Goal: Transaction & Acquisition: Purchase product/service

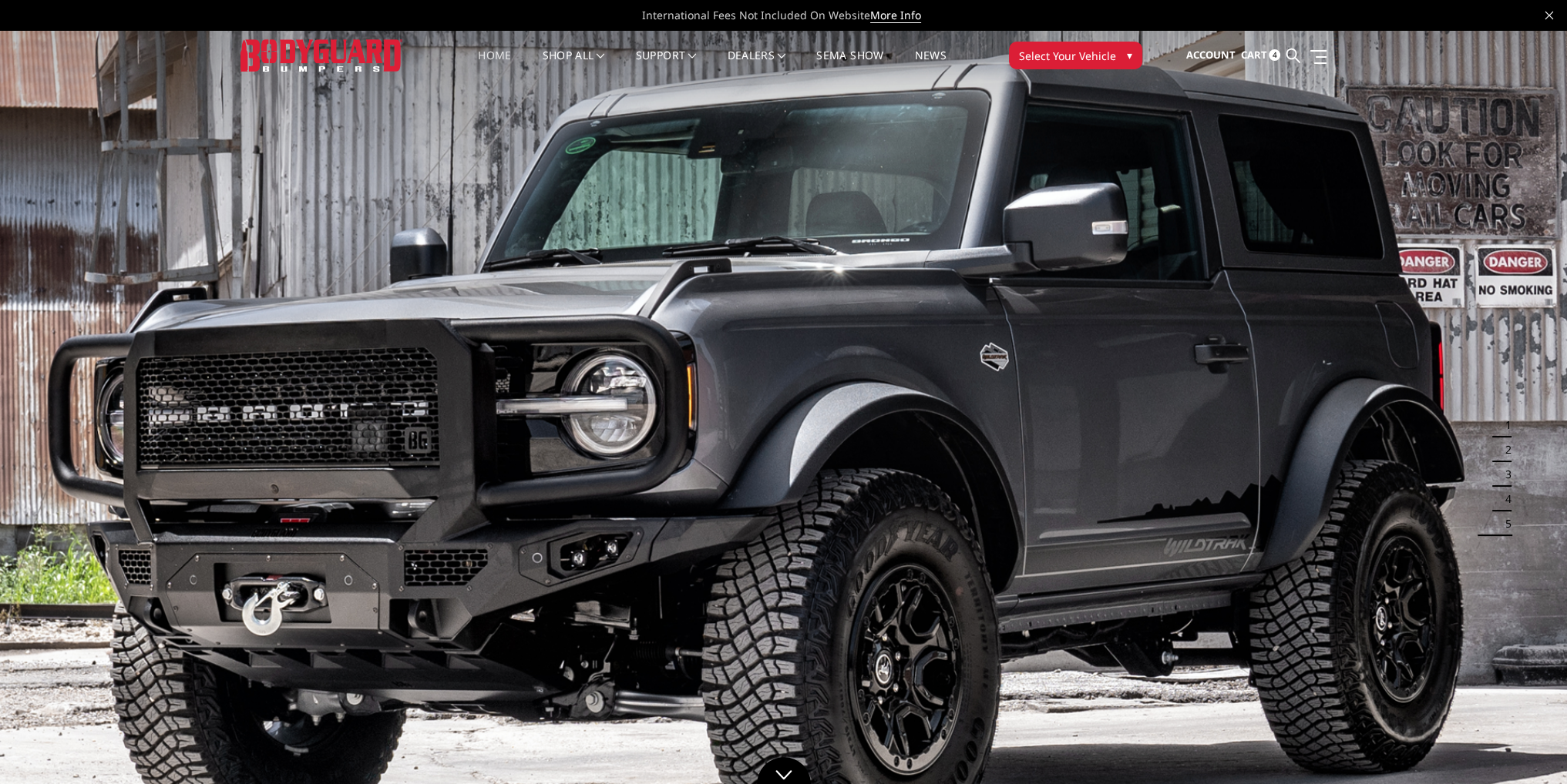
click at [1261, 55] on span "Cart" at bounding box center [1253, 55] width 26 height 14
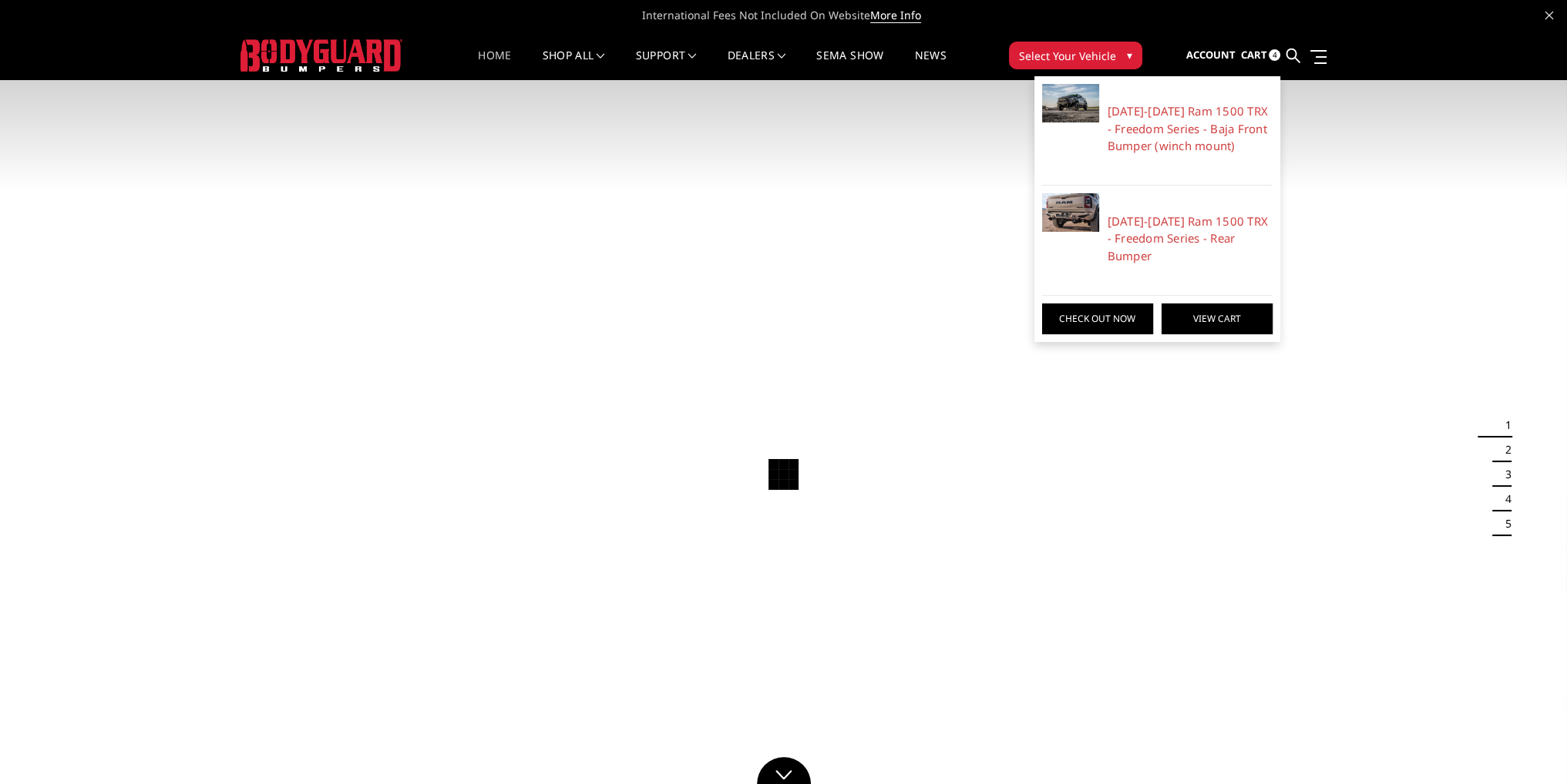
click at [1215, 319] on link "View Cart" at bounding box center [1217, 319] width 111 height 30
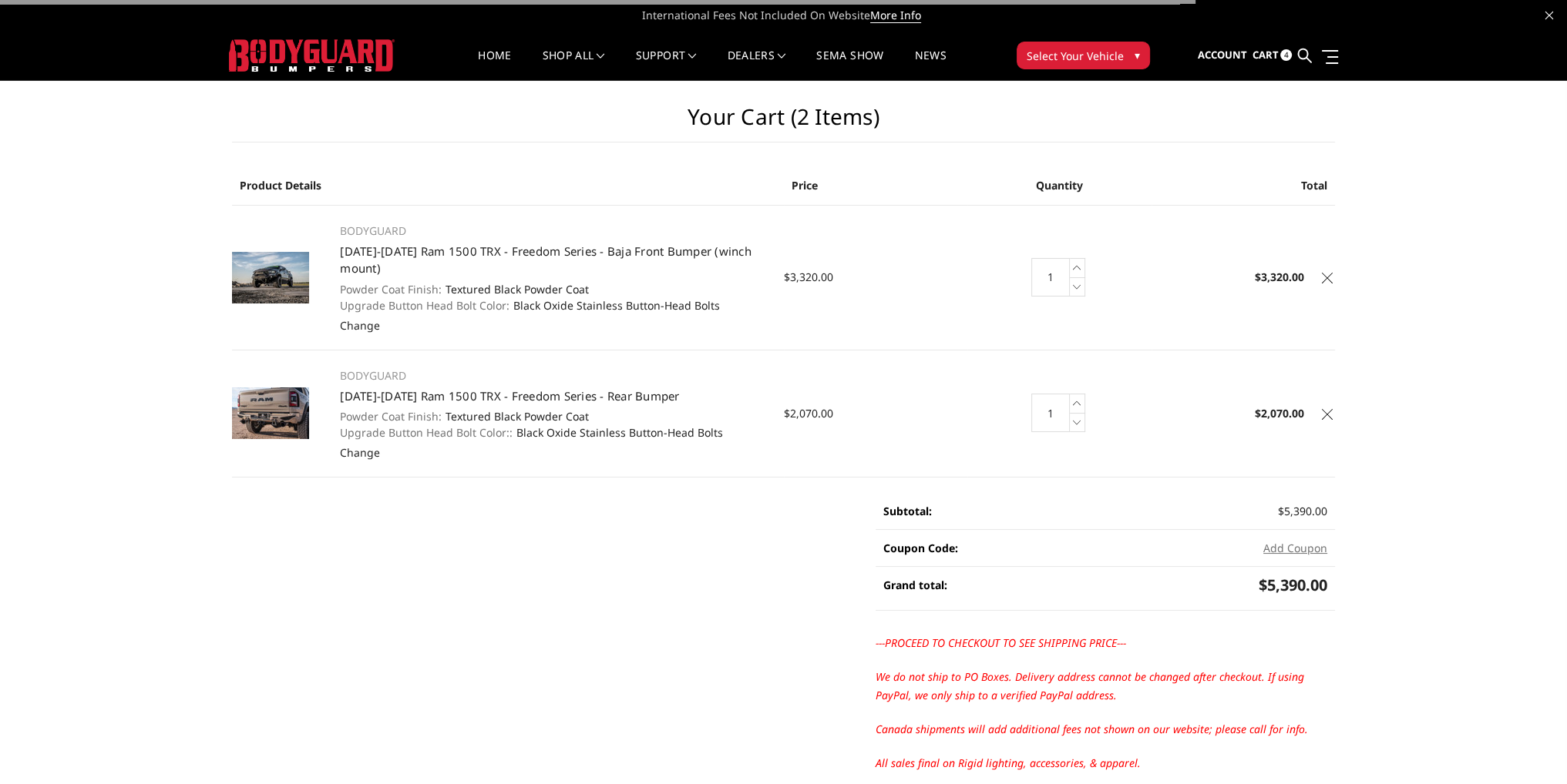
click at [1325, 278] on icon at bounding box center [1327, 278] width 10 height 10
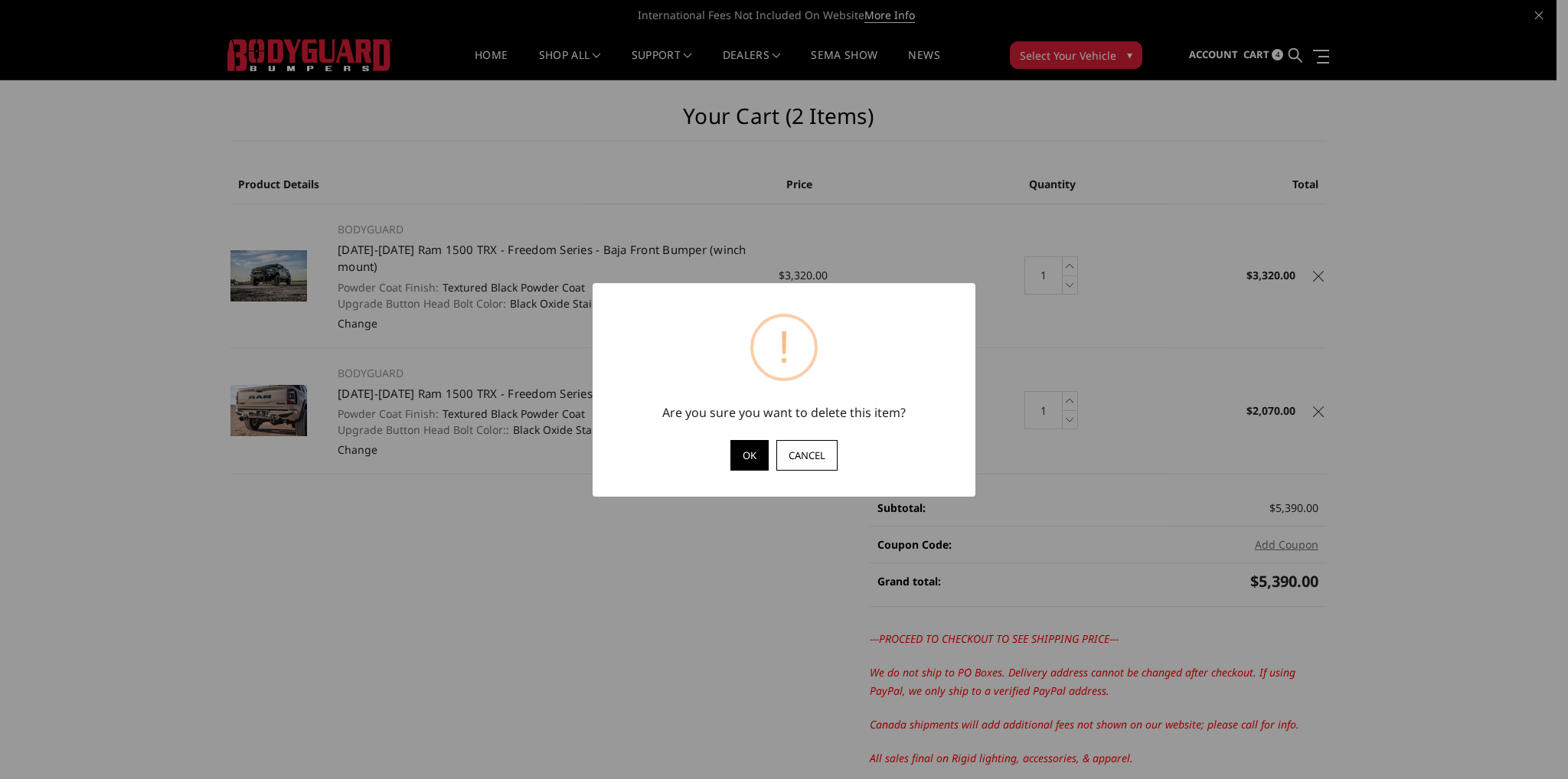
click at [751, 452] on button "OK" at bounding box center [750, 455] width 38 height 30
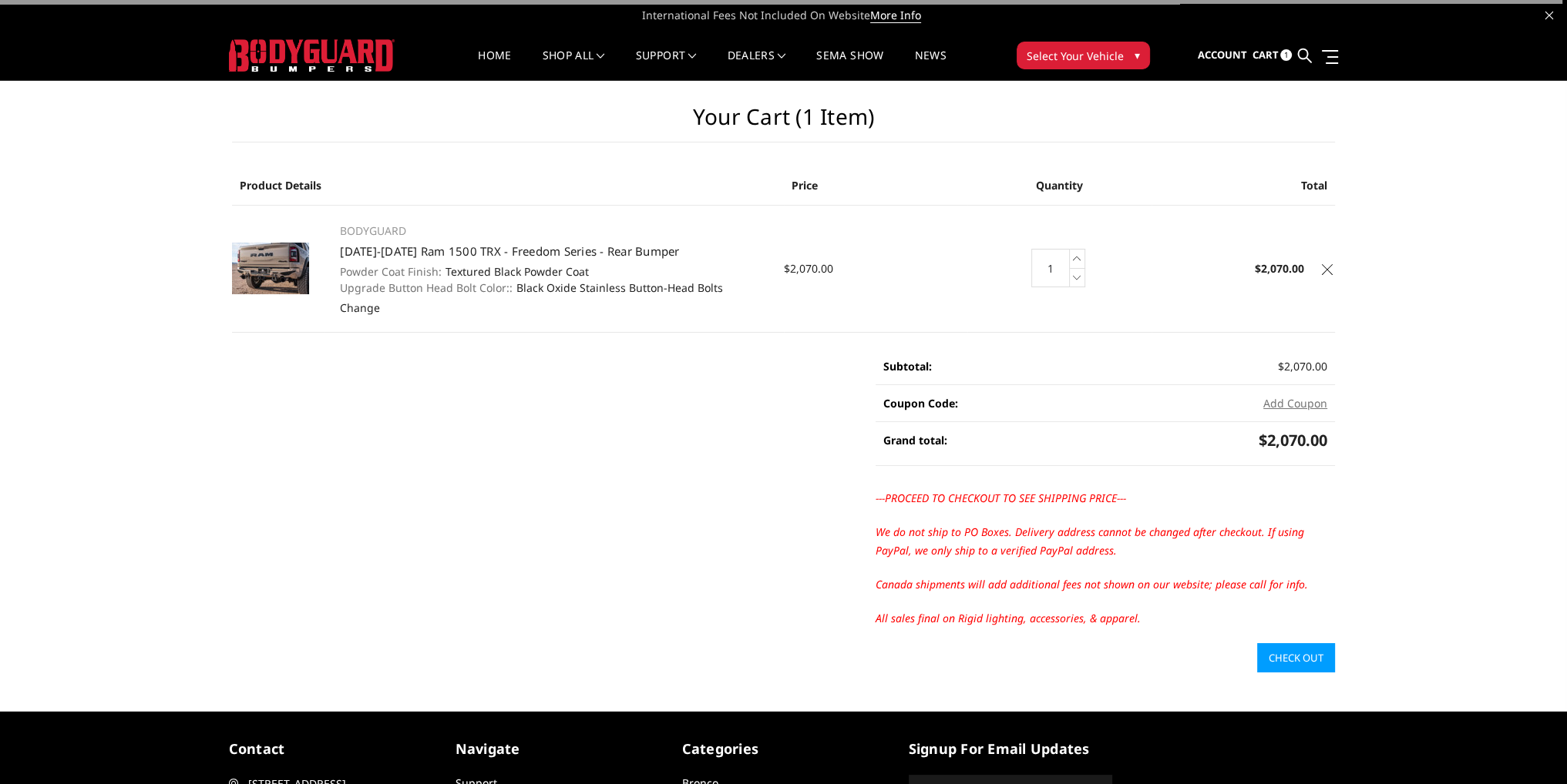
click at [1325, 271] on icon at bounding box center [1327, 269] width 10 height 10
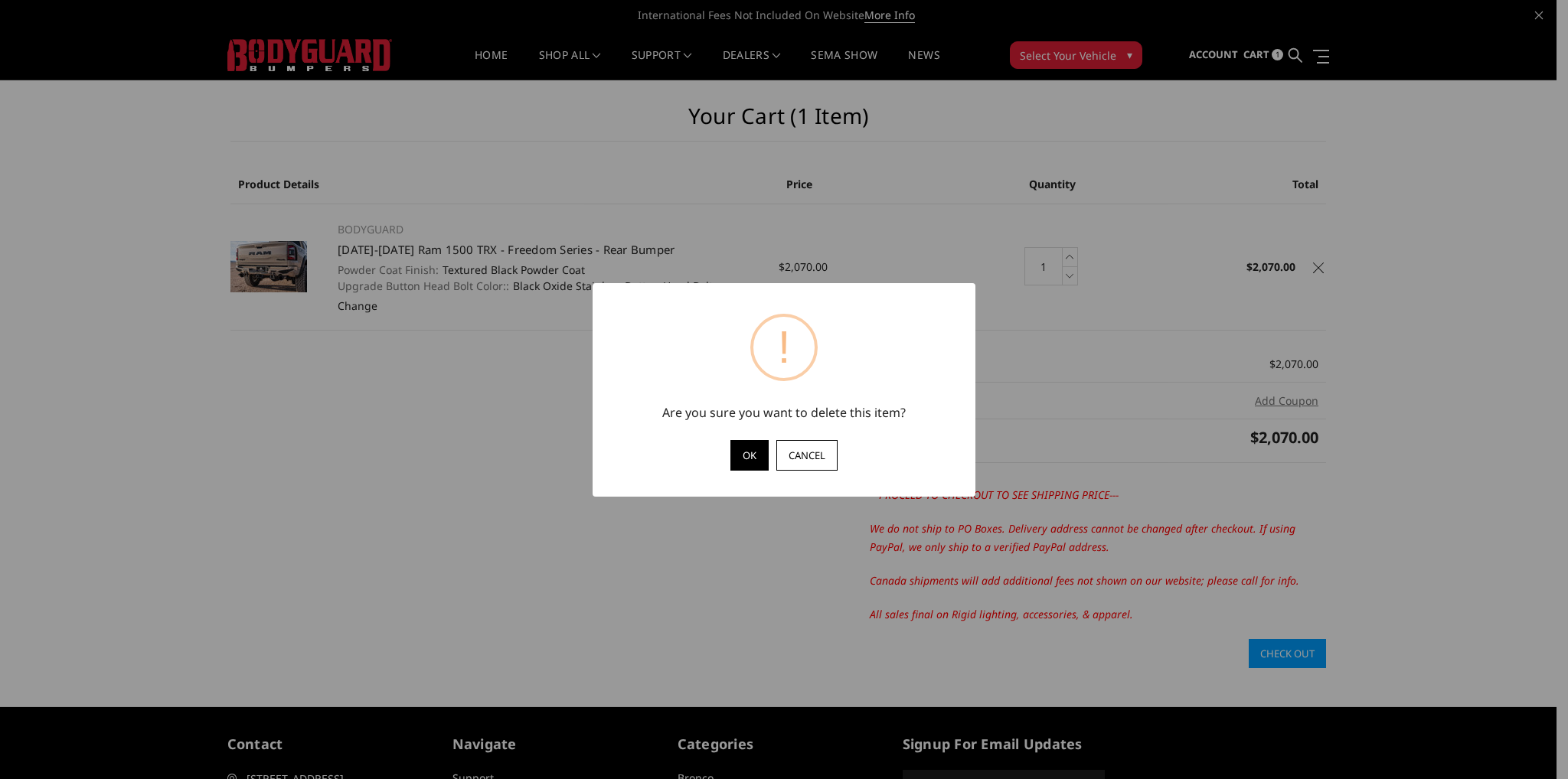
click at [747, 451] on button "OK" at bounding box center [750, 455] width 38 height 30
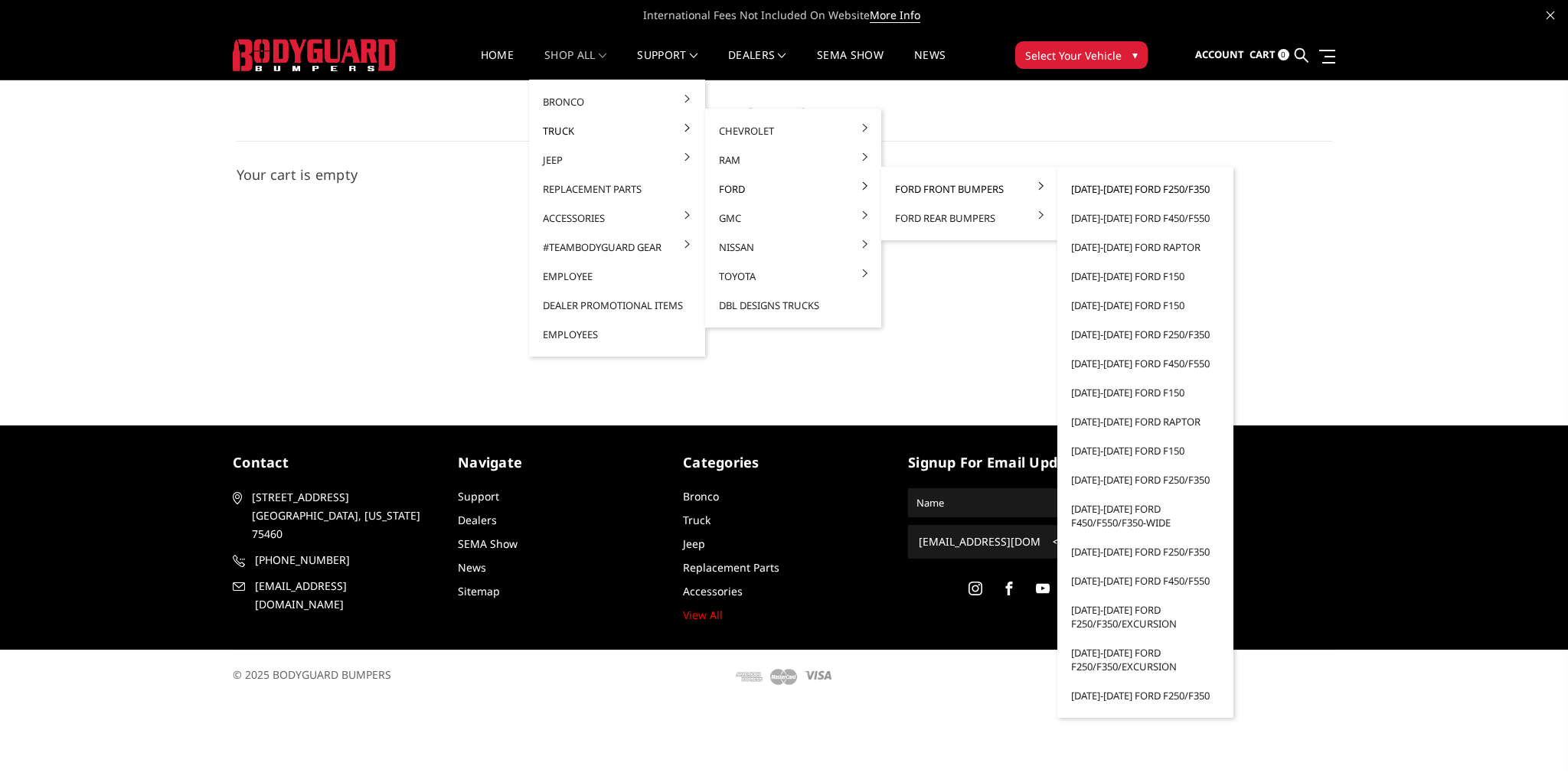
click at [1142, 187] on link "[DATE]-[DATE] Ford F250/F350" at bounding box center [1145, 189] width 163 height 29
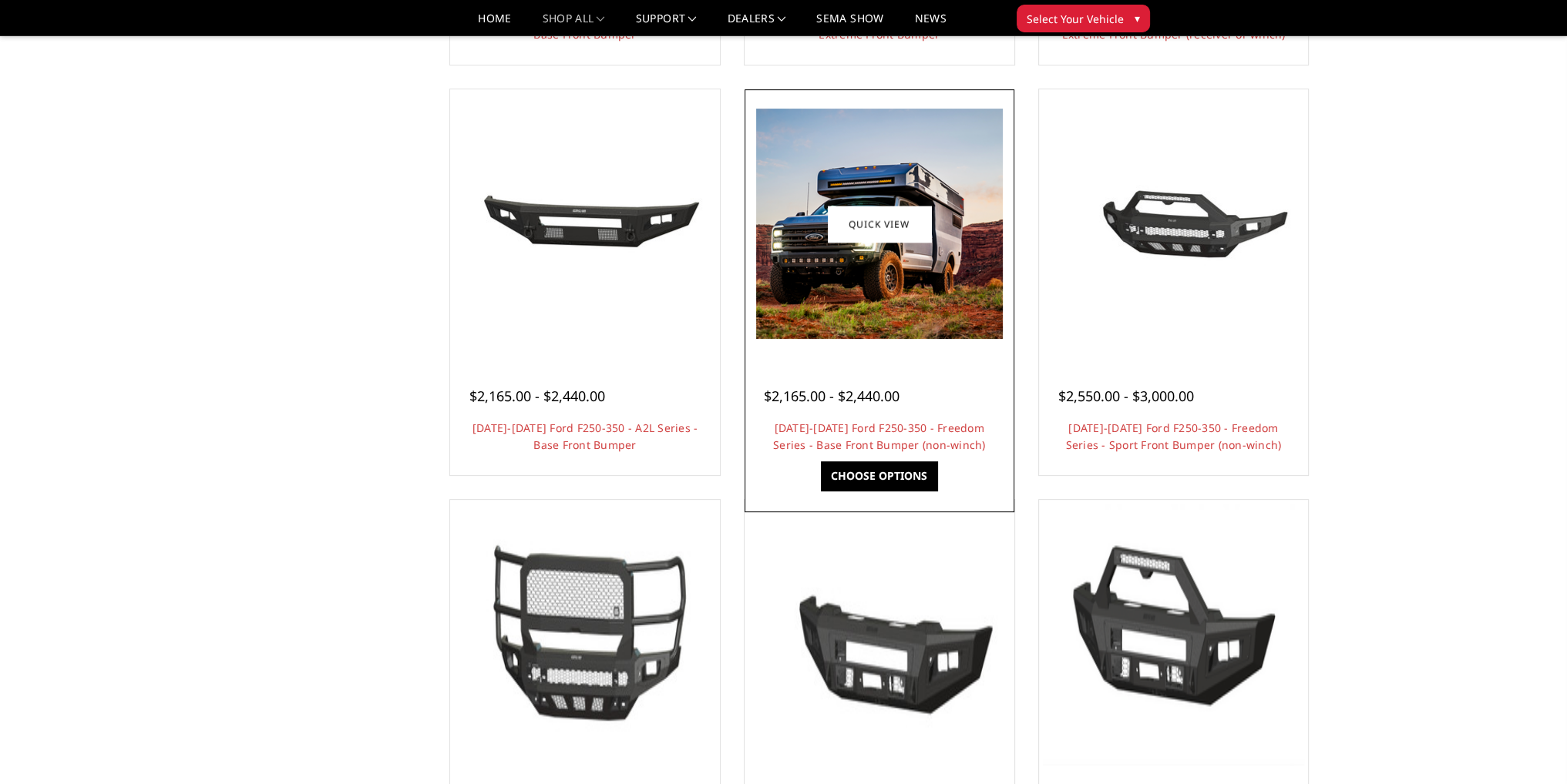
scroll to position [539, 0]
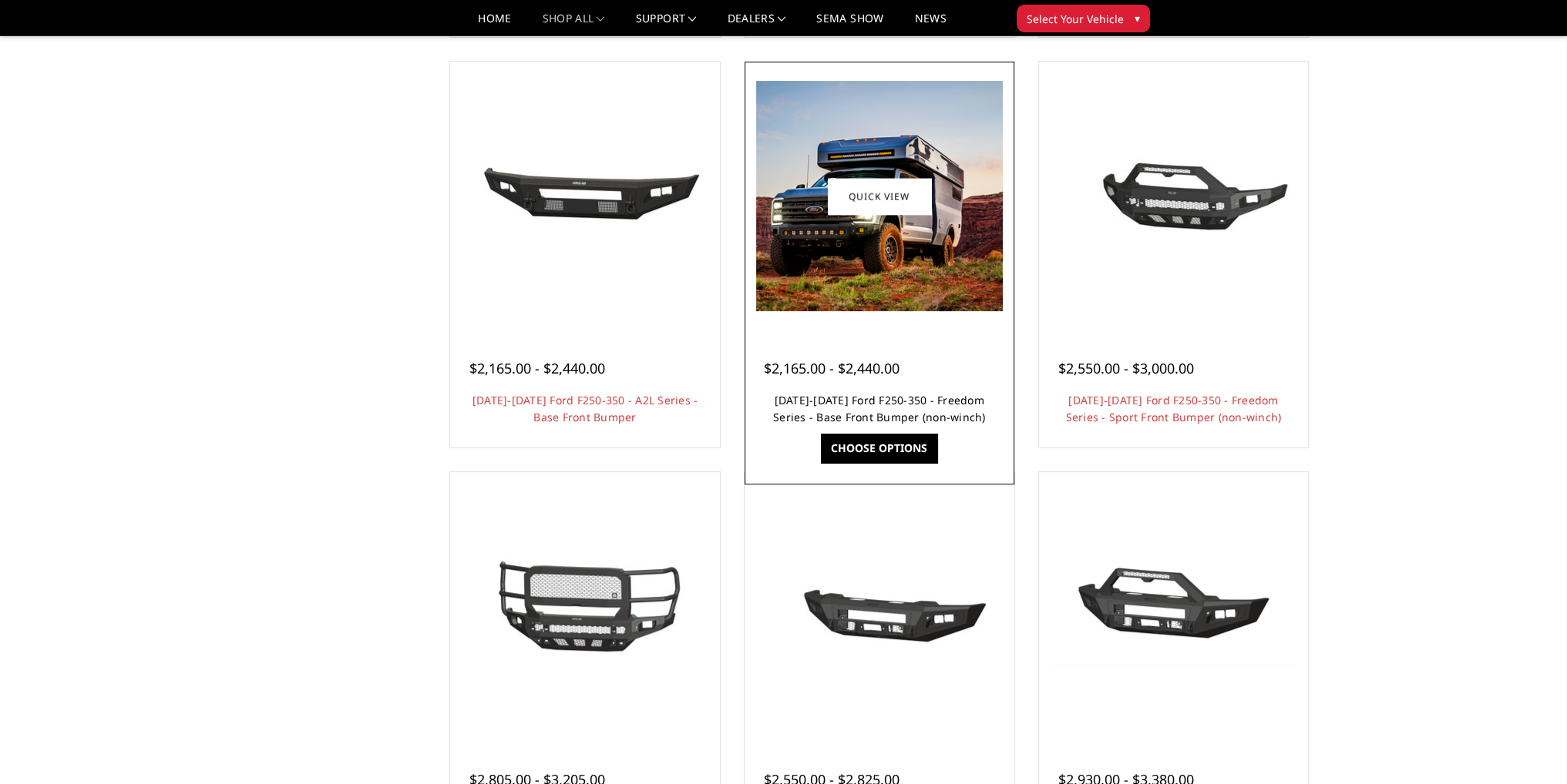
click at [865, 400] on link "[DATE]-[DATE] Ford F250-350 - Freedom Series - Base Front Bumper (non-winch)" at bounding box center [879, 408] width 213 height 31
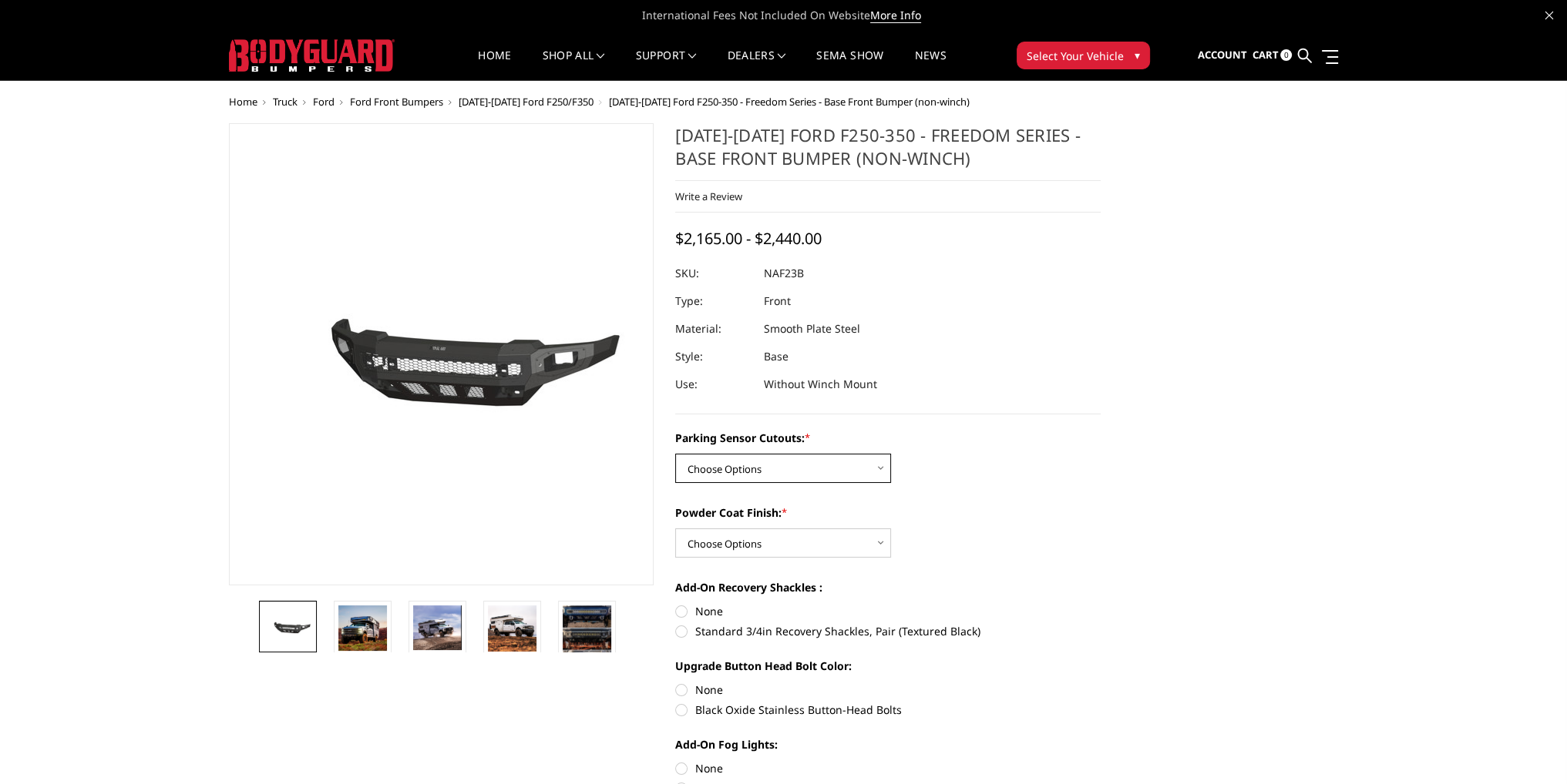
click at [771, 477] on select "Choose Options No - Without Parking Sensor Cutouts Yes - With Parking Sensor Cu…" at bounding box center [783, 469] width 216 height 29
select select "2563"
click at [675, 454] on select "Choose Options No - Without Parking Sensor Cutouts Yes - With Parking Sensor Cu…" at bounding box center [783, 469] width 216 height 29
click at [751, 538] on select "Choose Options Bare Metal Textured Black Powder Coat" at bounding box center [783, 543] width 216 height 29
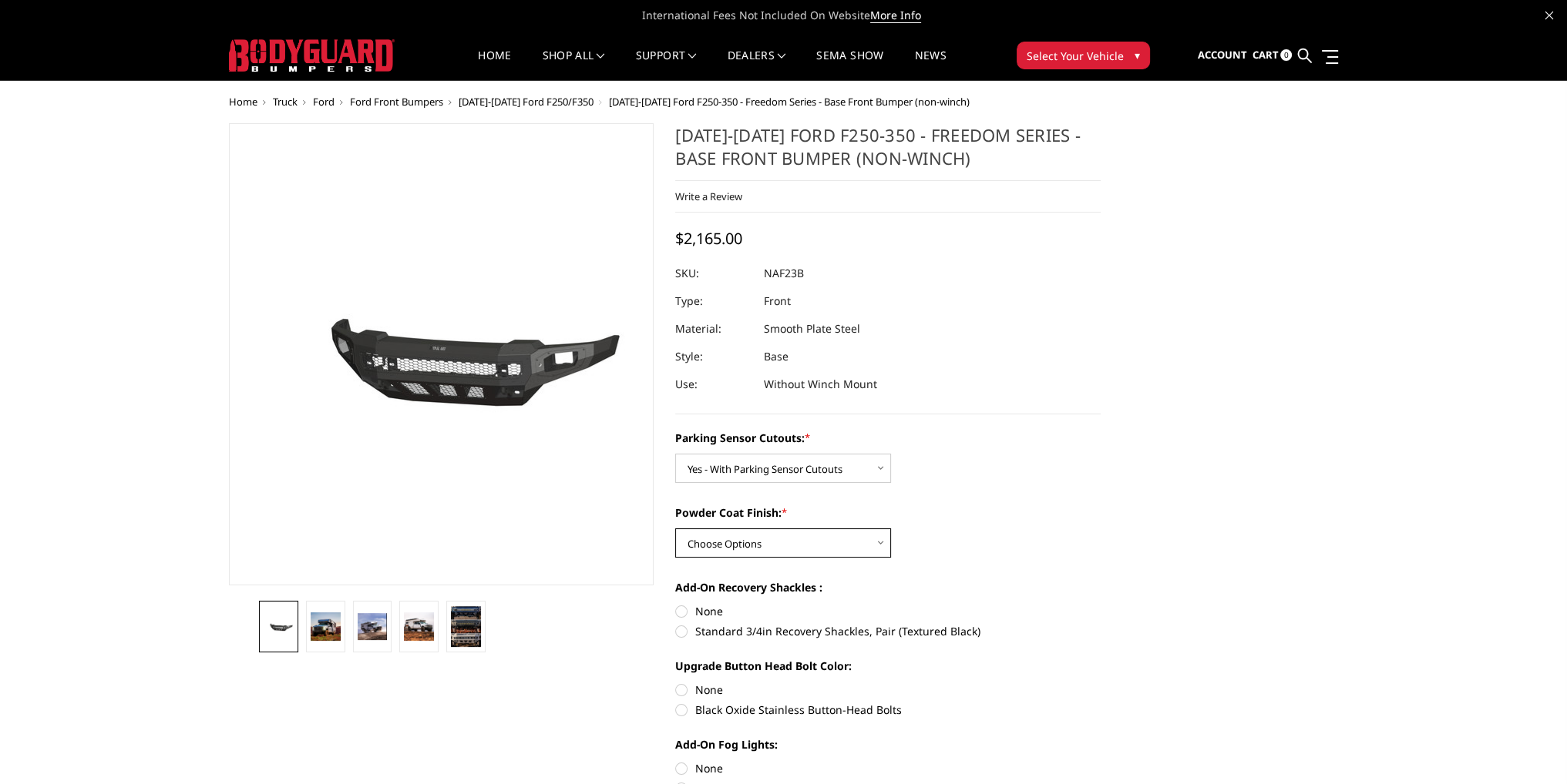
select select "2565"
click at [675, 529] on select "Choose Options Bare Metal Textured Black Powder Coat" at bounding box center [783, 543] width 216 height 29
click at [685, 713] on label "Black Oxide Stainless Button-Head Bolts" at bounding box center [888, 710] width 425 height 16
click at [1101, 683] on input "Black Oxide Stainless Button-Head Bolts" at bounding box center [1101, 682] width 1 height 1
radio input "true"
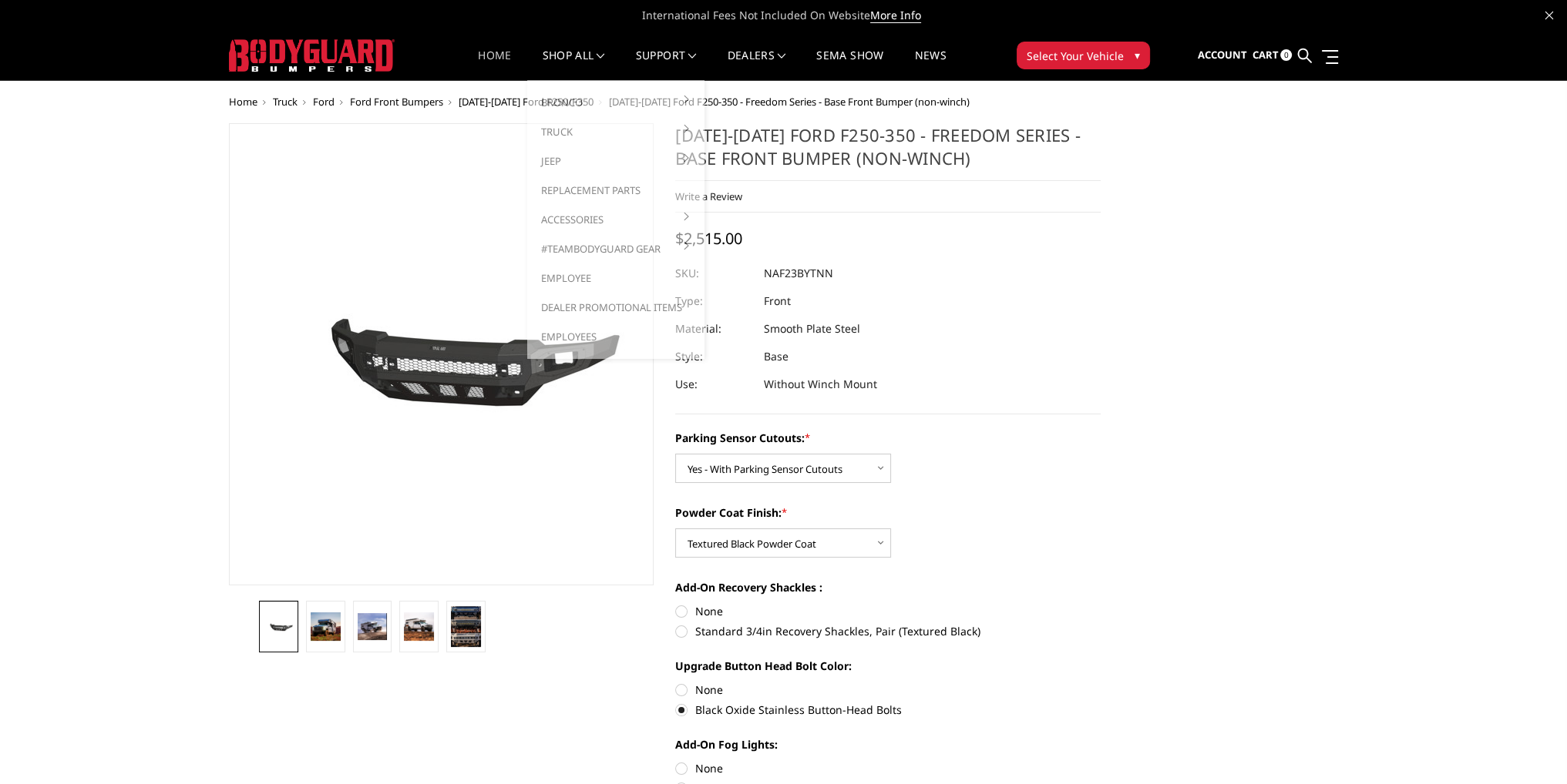
click at [503, 55] on link "Home" at bounding box center [494, 64] width 33 height 30
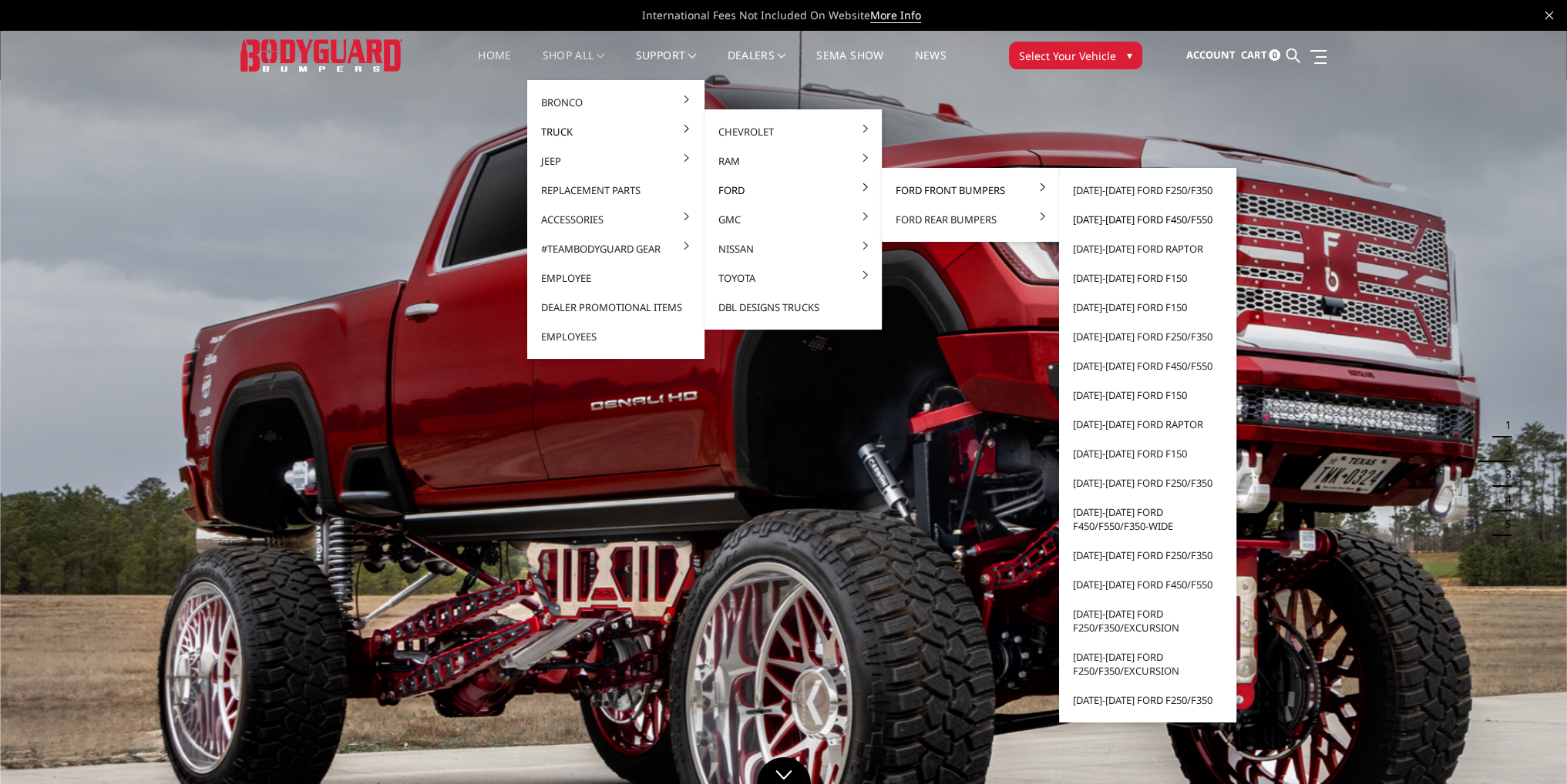
click at [1154, 219] on link "[DATE]-[DATE] Ford F450/F550" at bounding box center [1147, 219] width 165 height 29
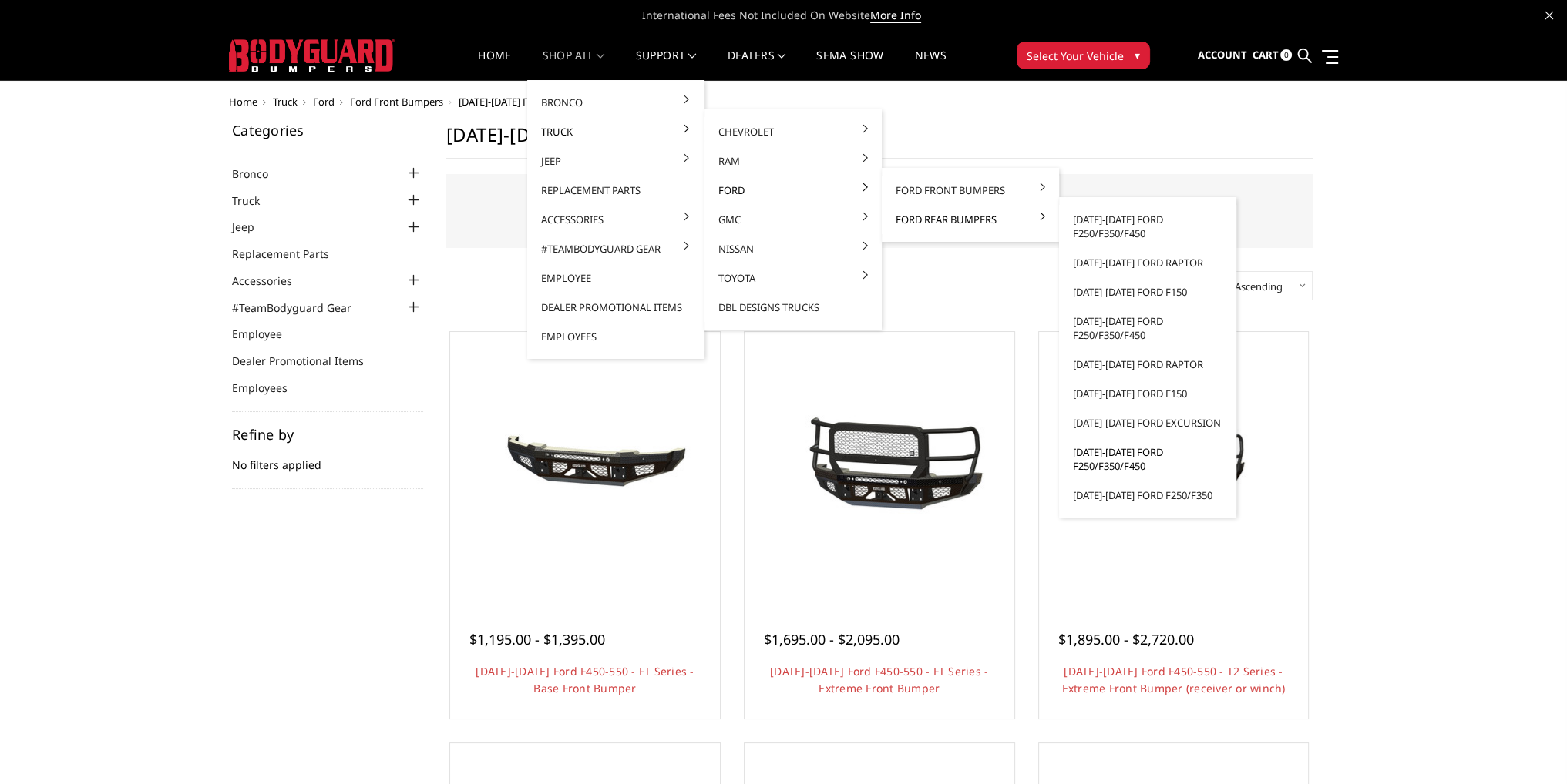
click at [1125, 458] on link "[DATE]-[DATE] Ford F250/F350/F450" at bounding box center [1147, 459] width 165 height 43
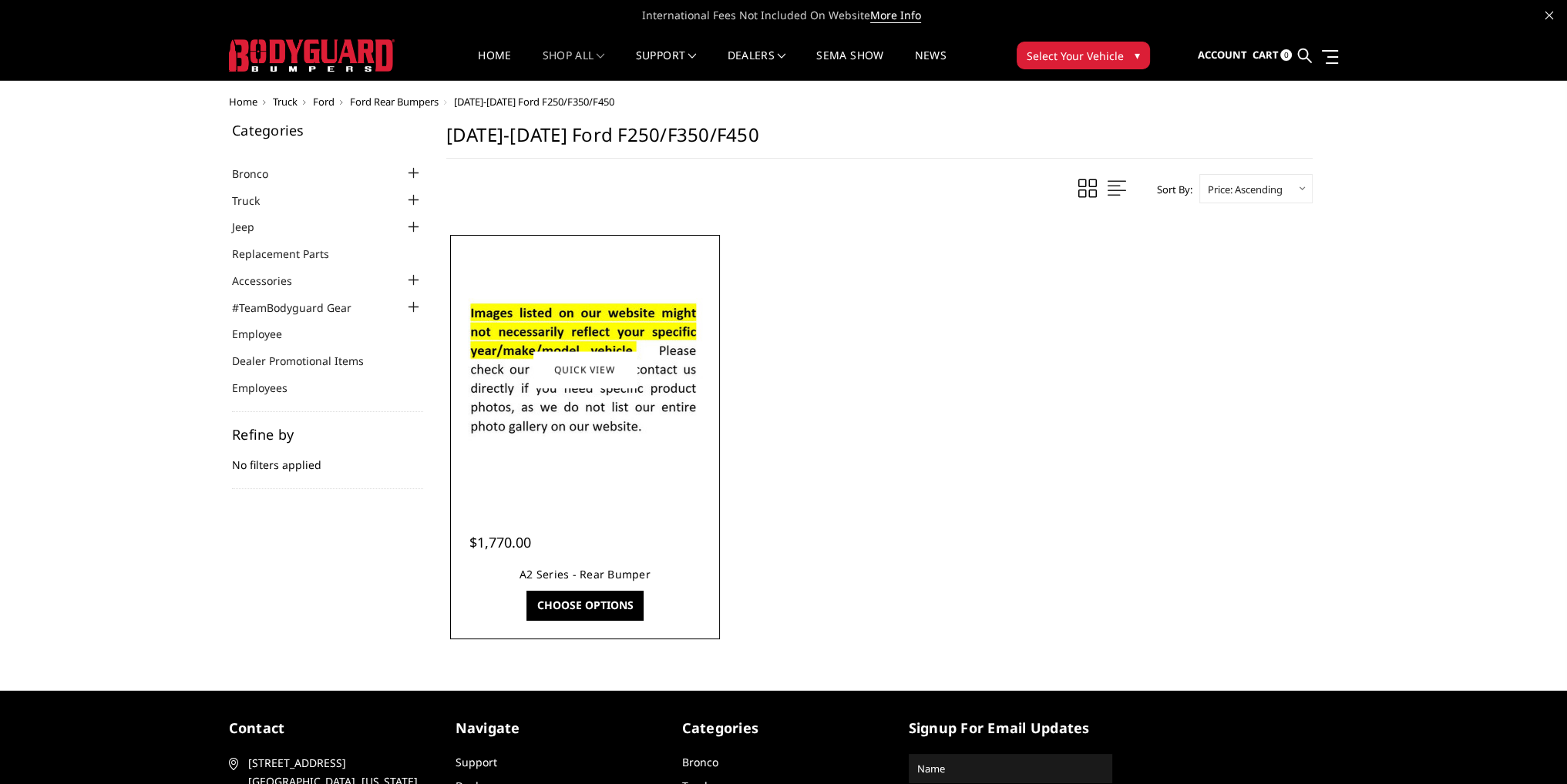
click at [598, 575] on link "A2 Series - Rear Bumper" at bounding box center [584, 575] width 131 height 14
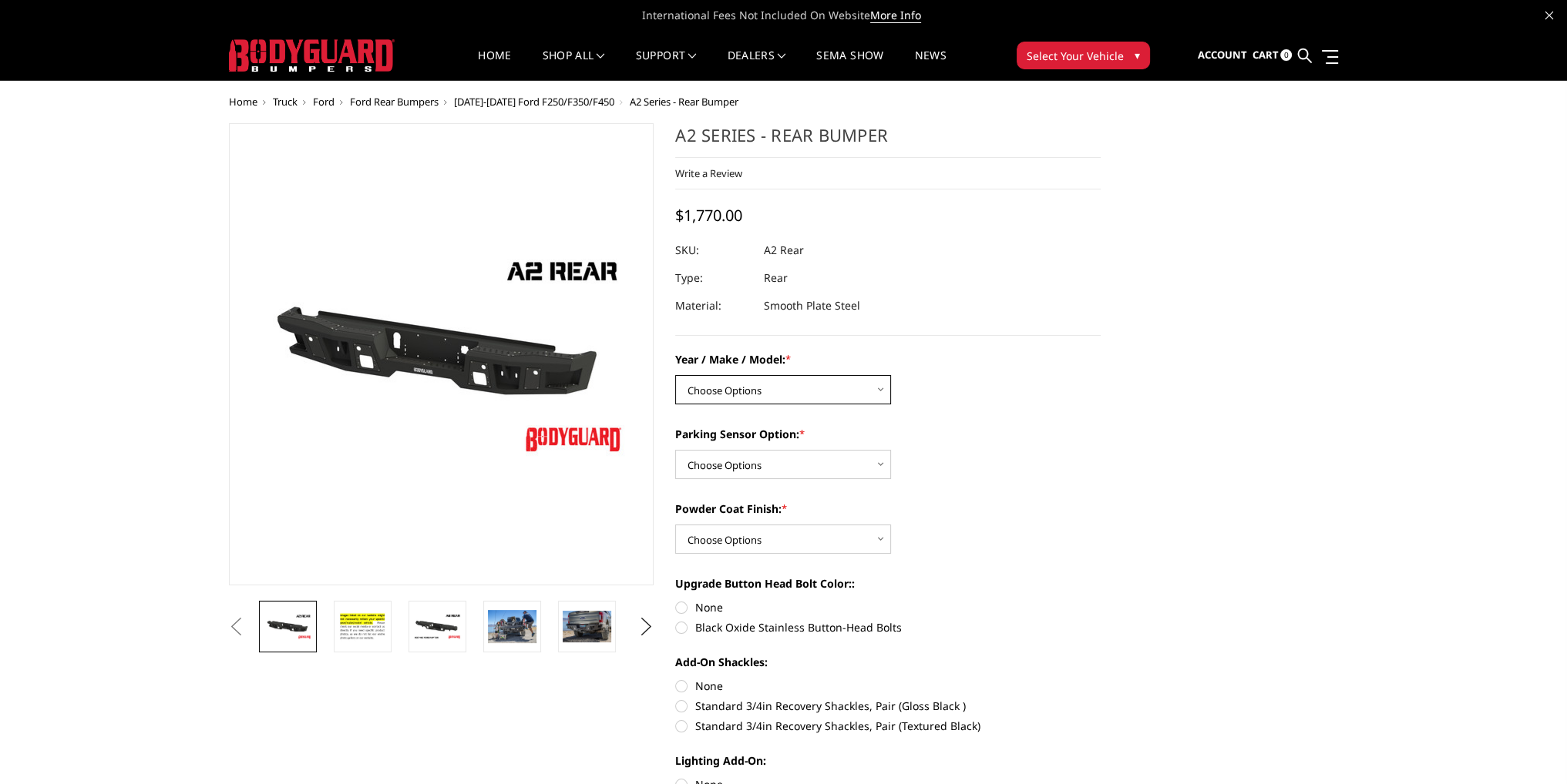
click at [751, 382] on select "Choose Options Chevrolet/GMC 20-24 2500 / 3500 Chevrolet/GMC 15-19 2500 / 3500 …" at bounding box center [783, 390] width 216 height 29
click at [794, 383] on select "Choose Options Chevrolet/GMC 20-24 2500 / 3500 Chevrolet/GMC 15-19 2500 / 3500 …" at bounding box center [783, 390] width 216 height 29
click at [723, 388] on select "Choose Options Chevrolet/GMC 20-24 2500 / 3500 Chevrolet/GMC 15-19 2500 / 3500 …" at bounding box center [783, 390] width 216 height 29
select select "1466"
click at [675, 376] on select "Choose Options Chevrolet/GMC 20-24 2500 / 3500 Chevrolet/GMC 15-19 2500 / 3500 …" at bounding box center [783, 390] width 216 height 29
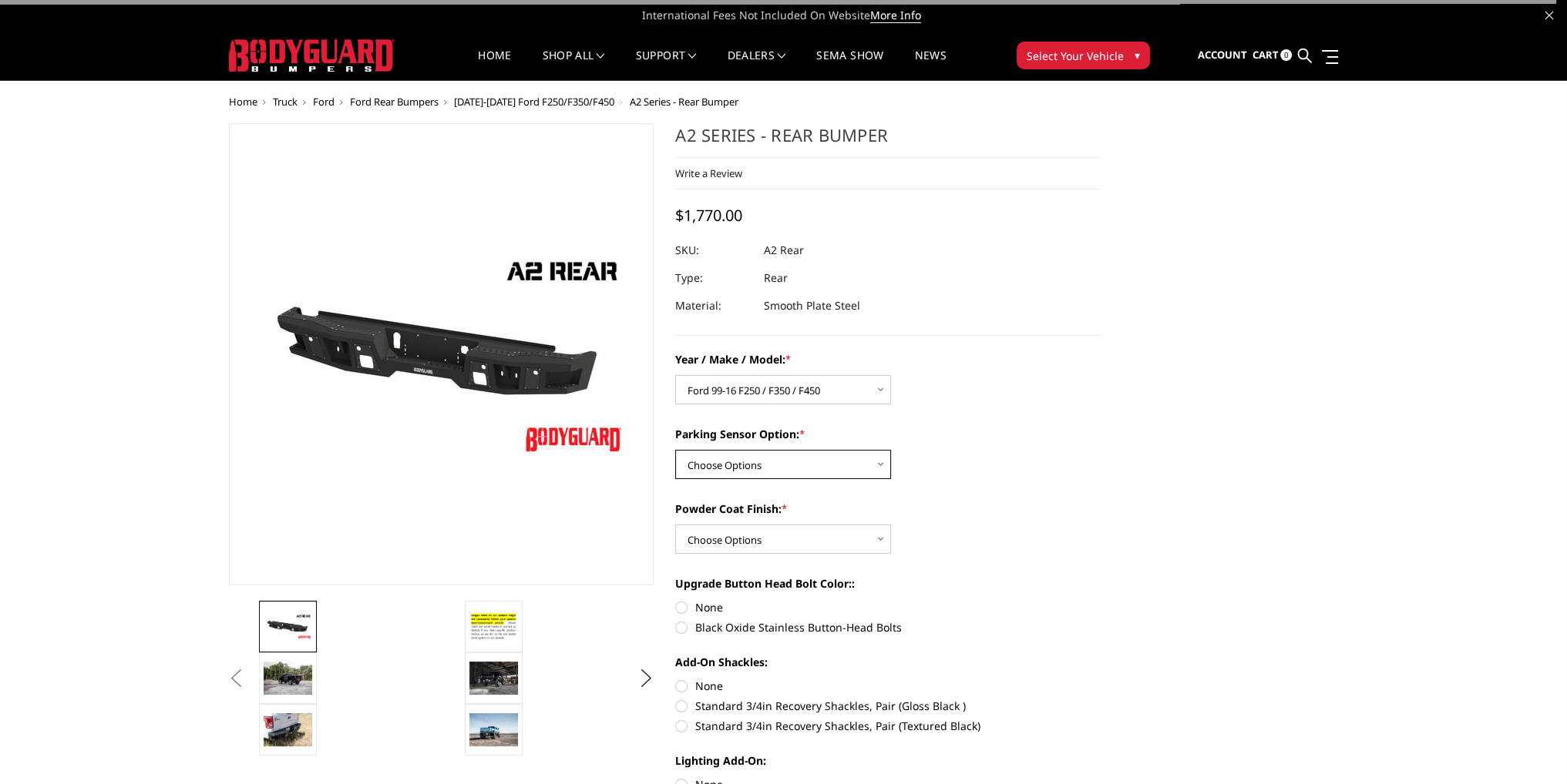
click at [735, 472] on select "Choose Options Yes - With sensor cutouts No - Without sensor cutouts" at bounding box center [783, 465] width 216 height 29
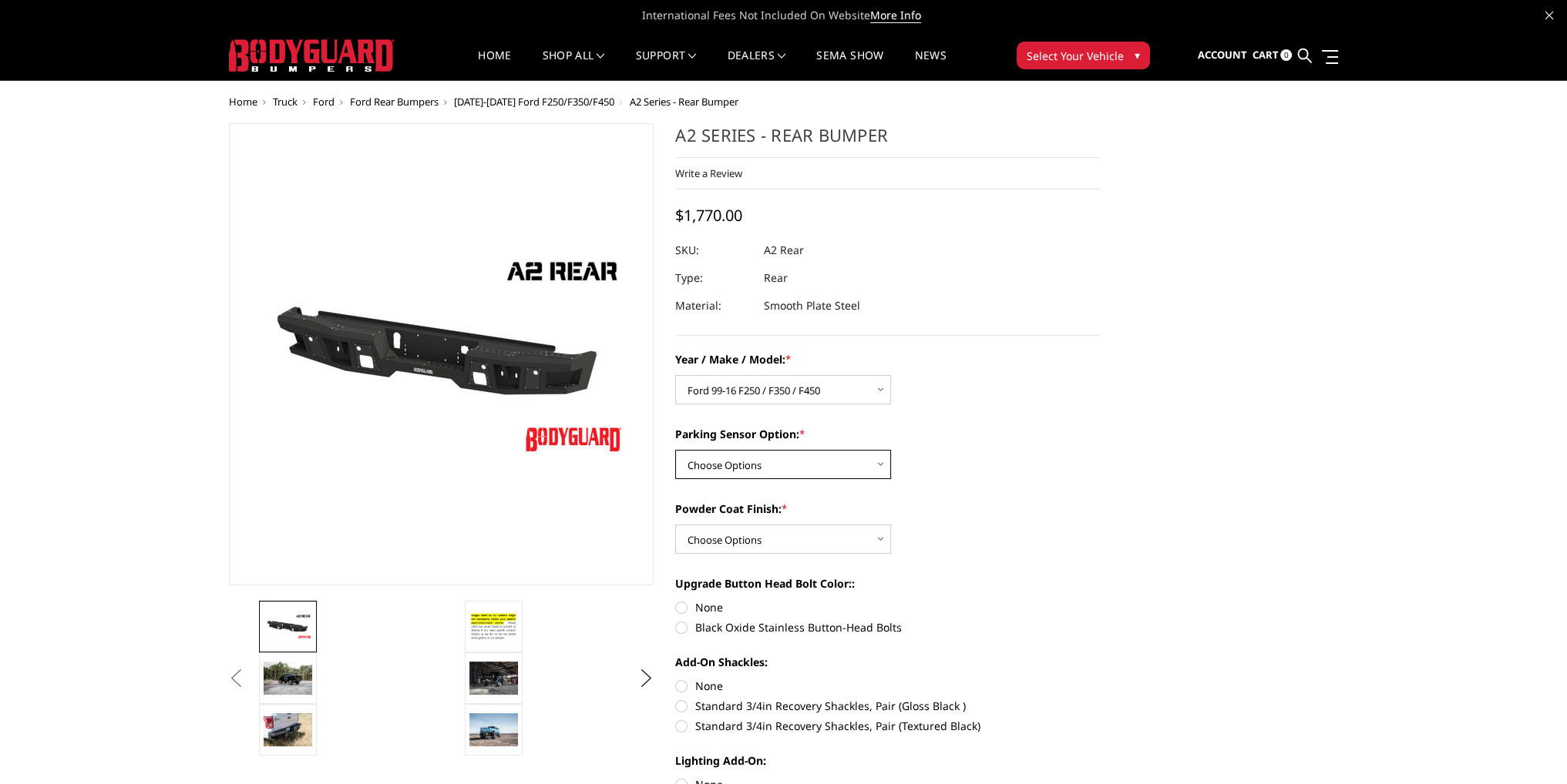
select select "564"
click at [675, 450] on select "Choose Options Yes - With sensor cutouts No - Without sensor cutouts" at bounding box center [783, 465] width 216 height 29
click at [740, 538] on select "Choose Options Bare metal (included) Texture black powder coat" at bounding box center [783, 539] width 216 height 29
select select "549"
click at [675, 525] on select "Choose Options Bare metal (included) Texture black powder coat" at bounding box center [783, 539] width 216 height 29
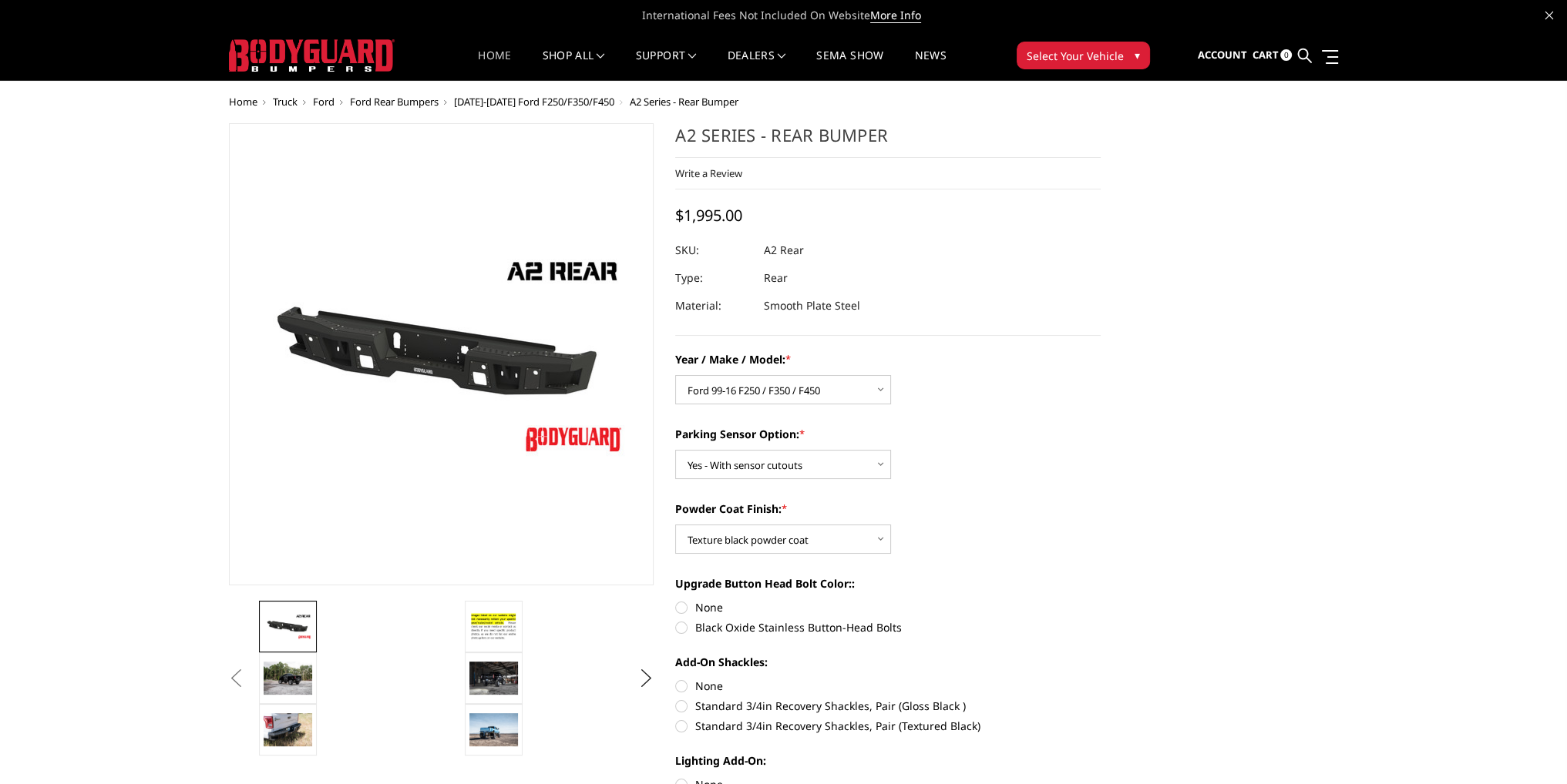
click at [495, 55] on link "Home" at bounding box center [494, 64] width 33 height 30
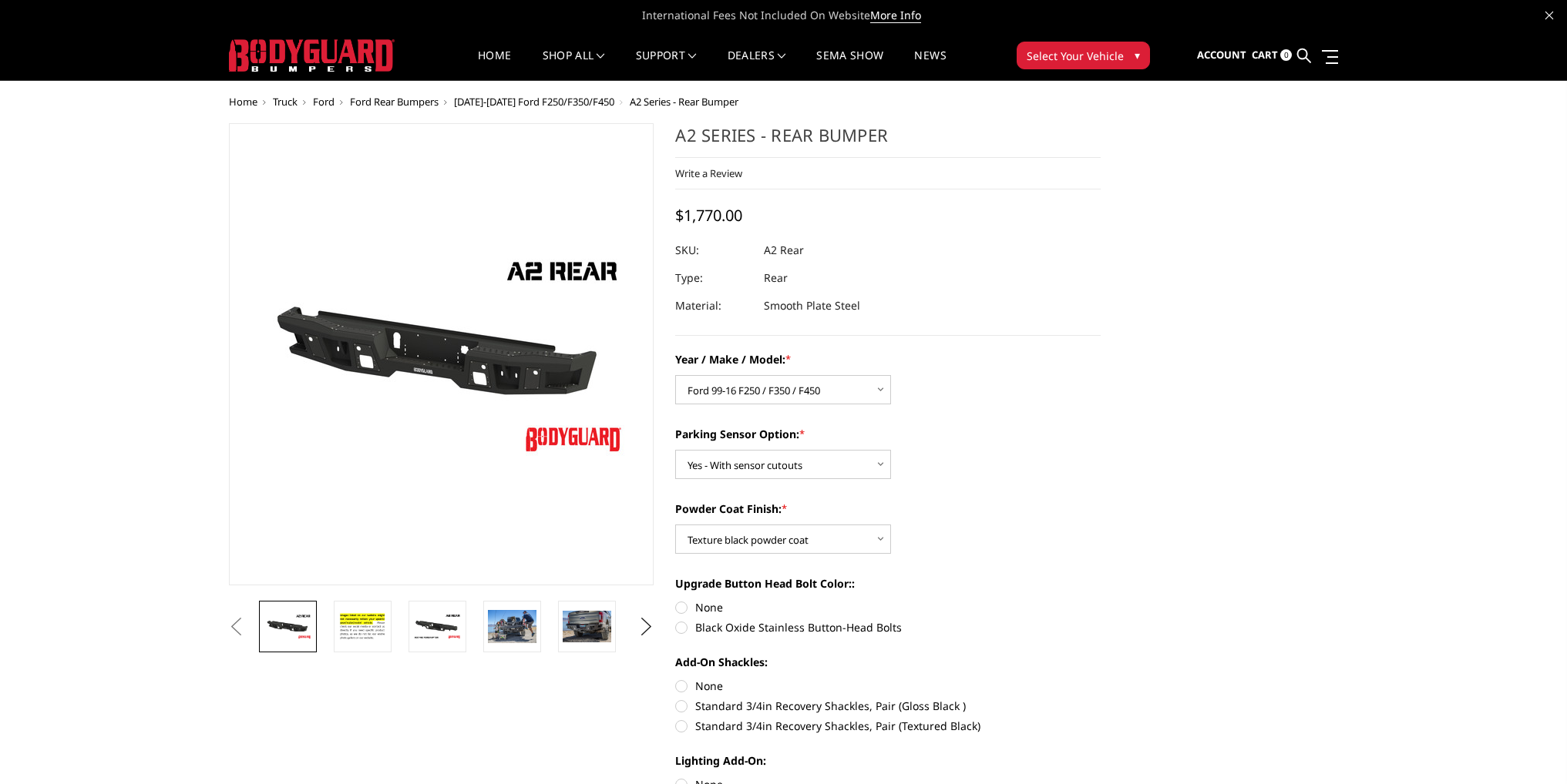
select select "1466"
select select "564"
select select "549"
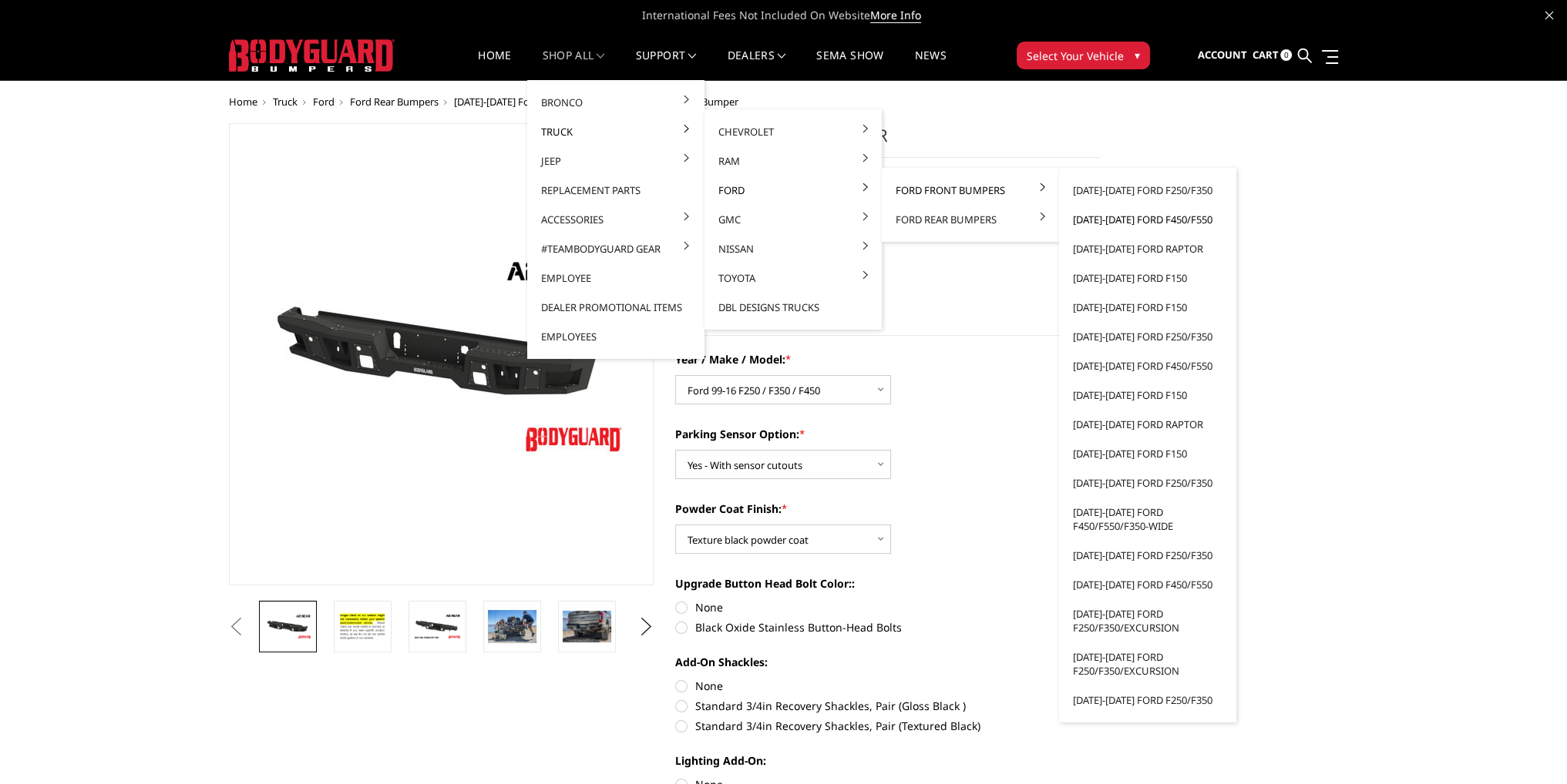
click at [1129, 222] on link "[DATE]-[DATE] Ford F450/F550" at bounding box center [1147, 219] width 165 height 29
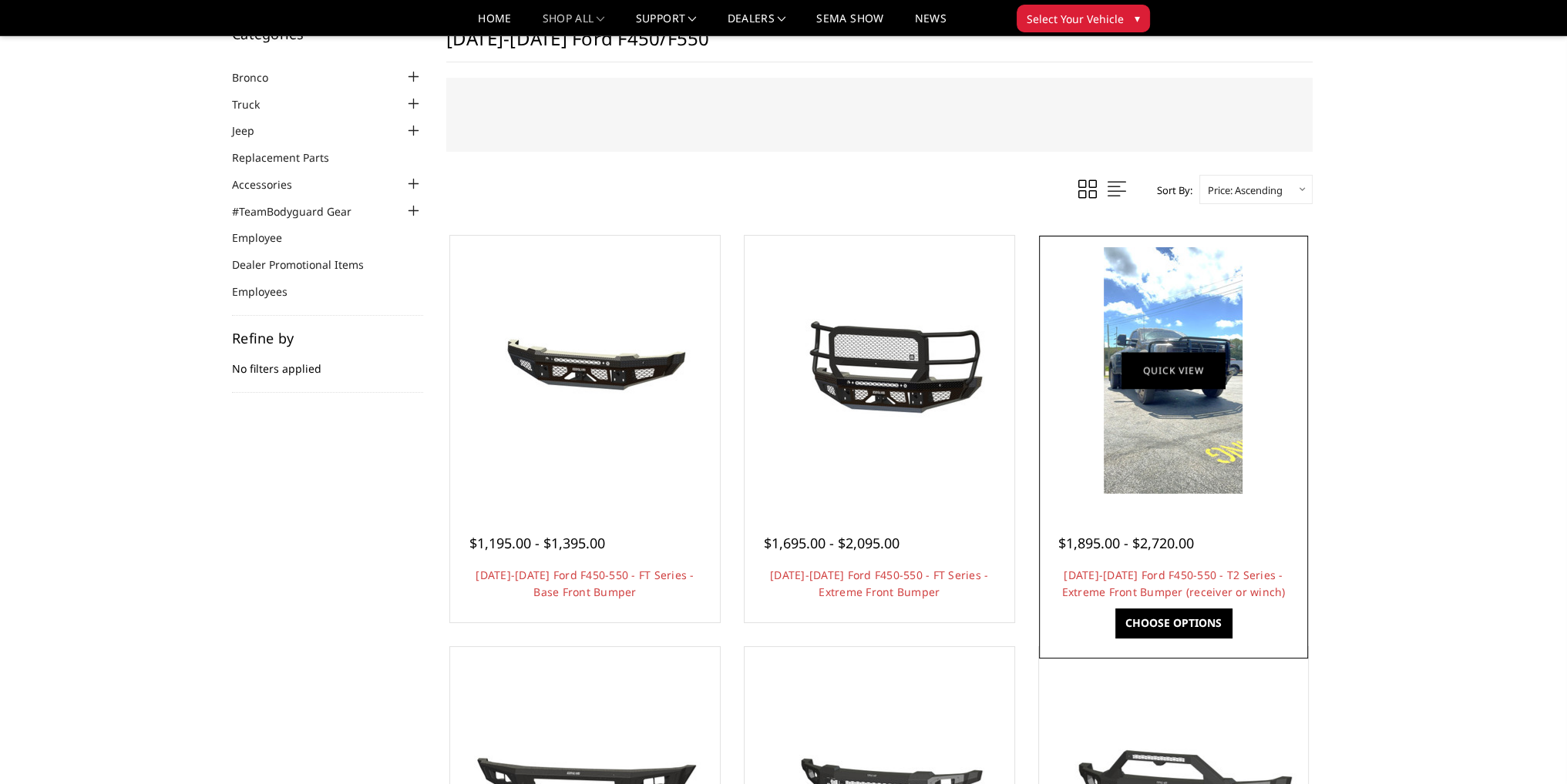
scroll to position [77, 0]
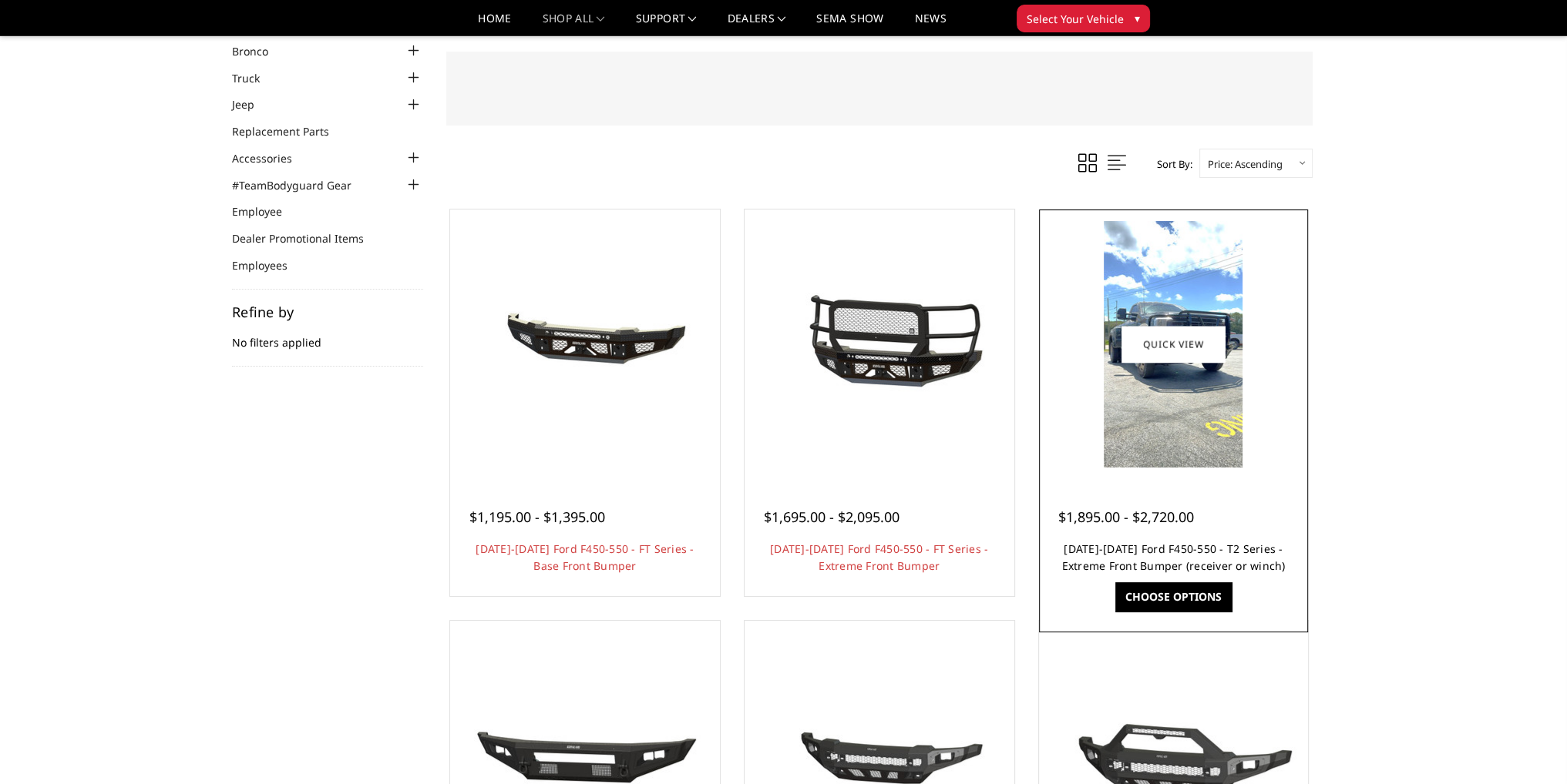
click at [1178, 546] on link "2023-2026 Ford F450-550 - T2 Series - Extreme Front Bumper (receiver or winch)" at bounding box center [1173, 557] width 223 height 31
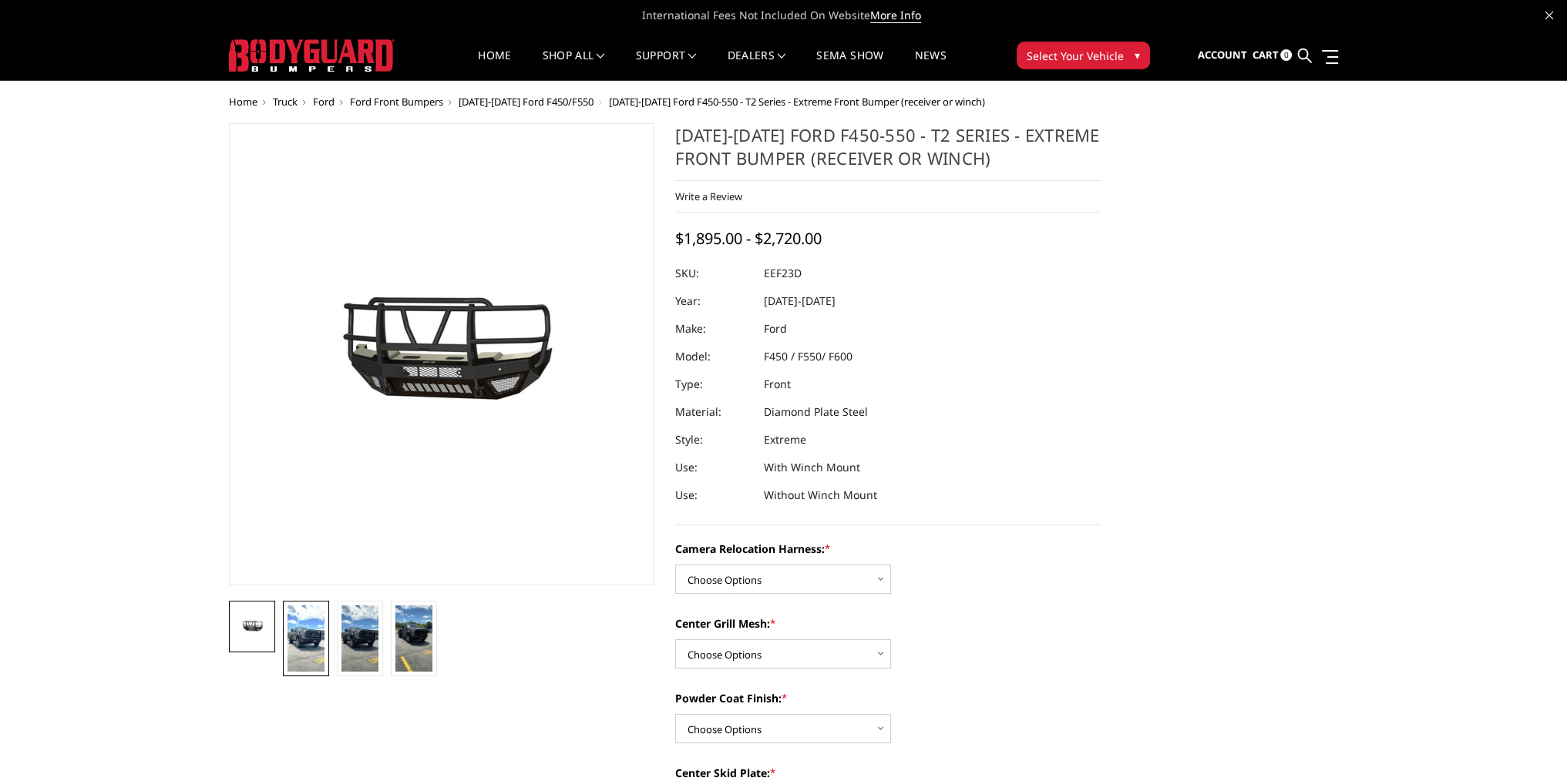
drag, startPoint x: 307, startPoint y: 648, endPoint x: 326, endPoint y: 597, distance: 54.4
click at [307, 647] on img at bounding box center [306, 639] width 37 height 67
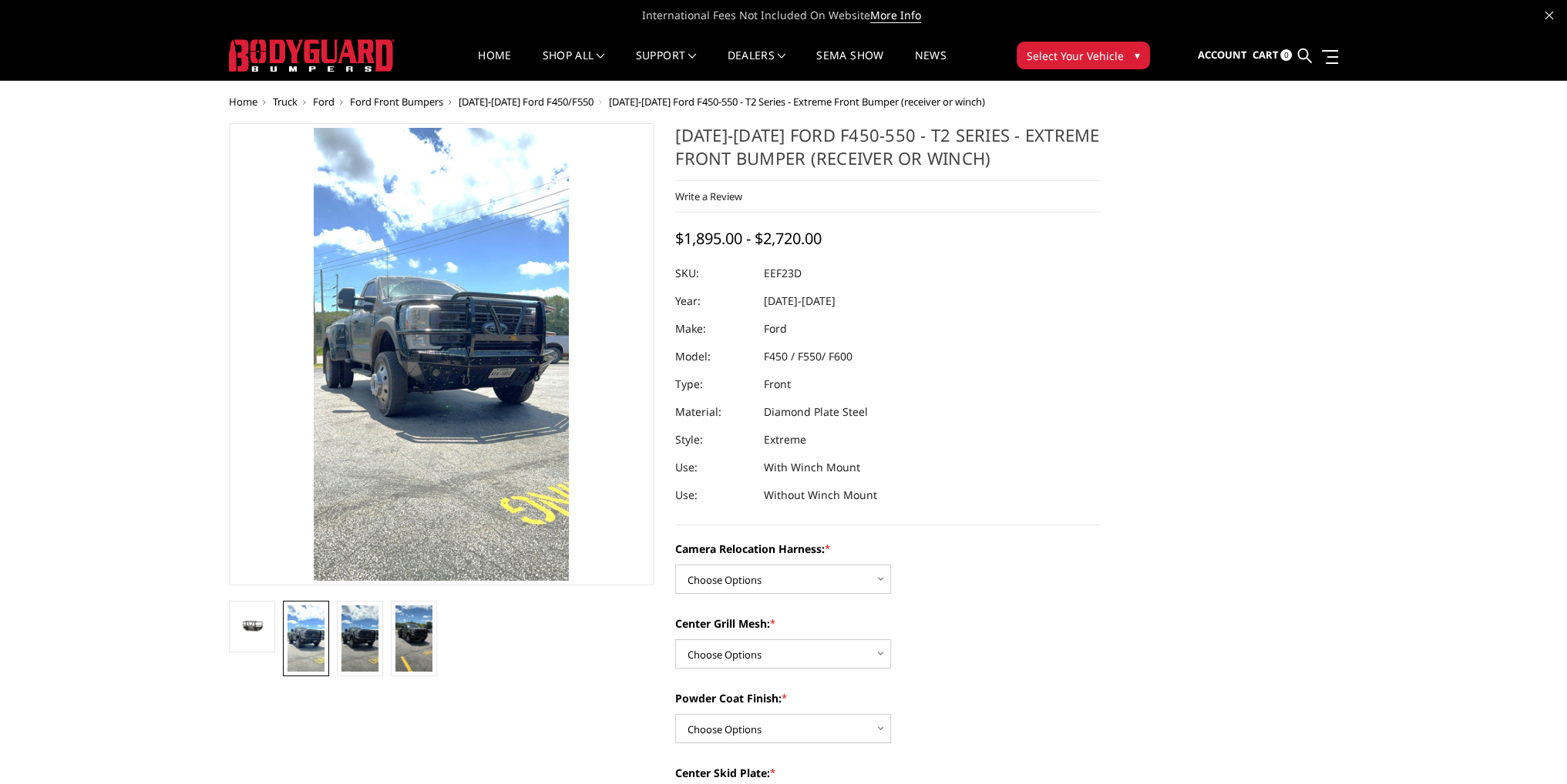
click at [409, 378] on img at bounding box center [451, 328] width 555 height 986
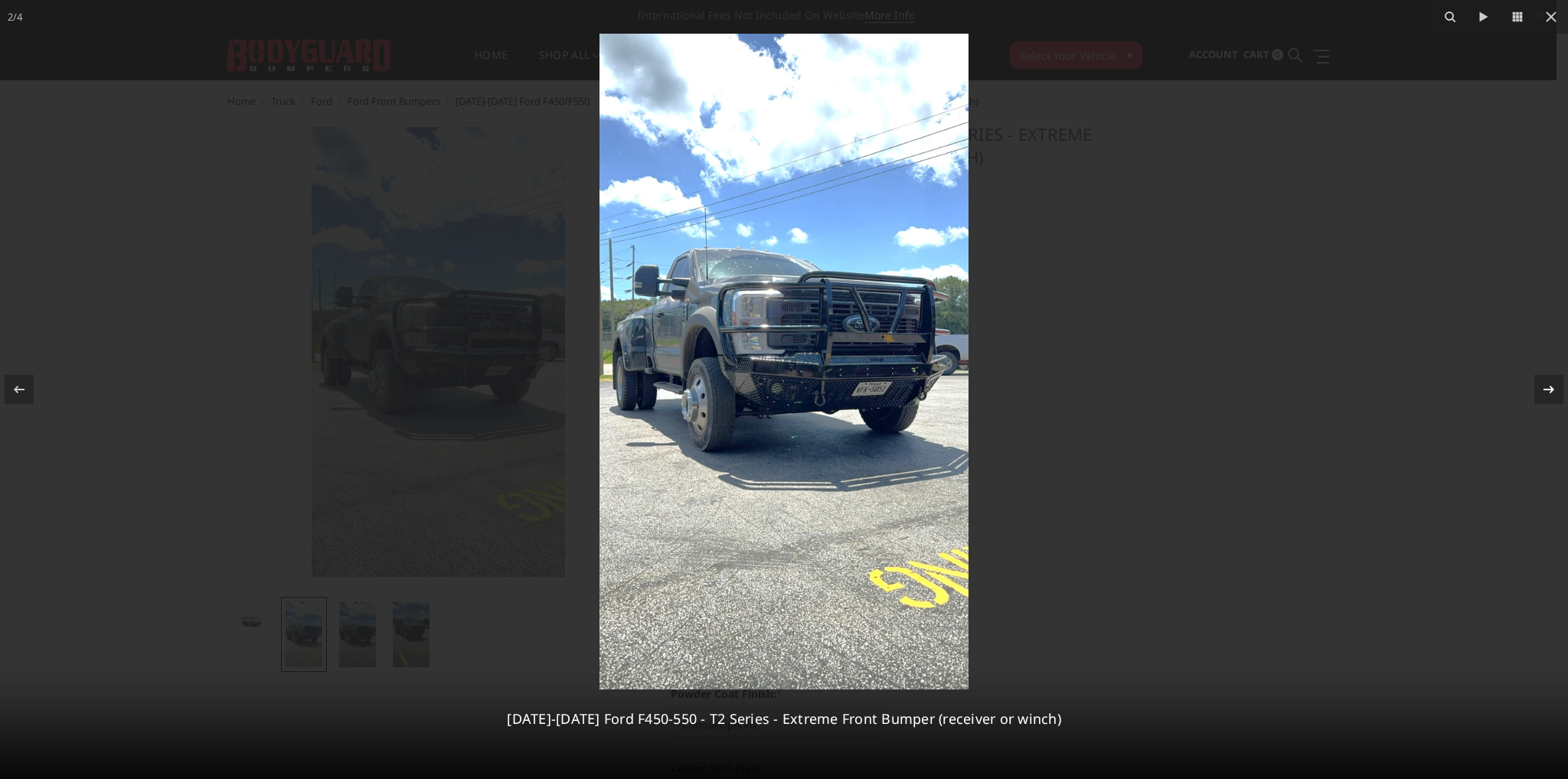
click at [1552, 387] on icon at bounding box center [1549, 389] width 18 height 18
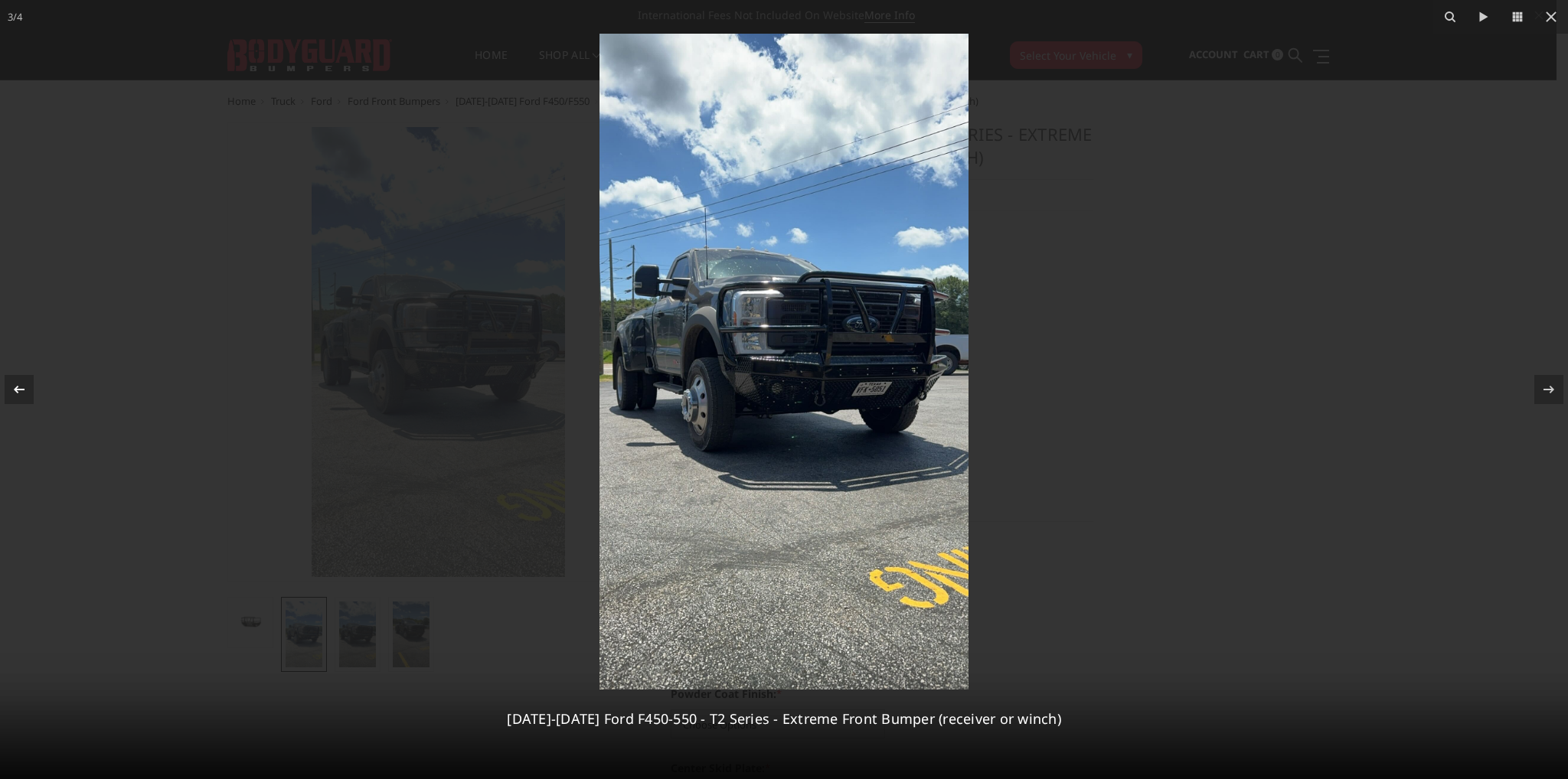
click at [14, 387] on icon at bounding box center [18, 389] width 18 height 18
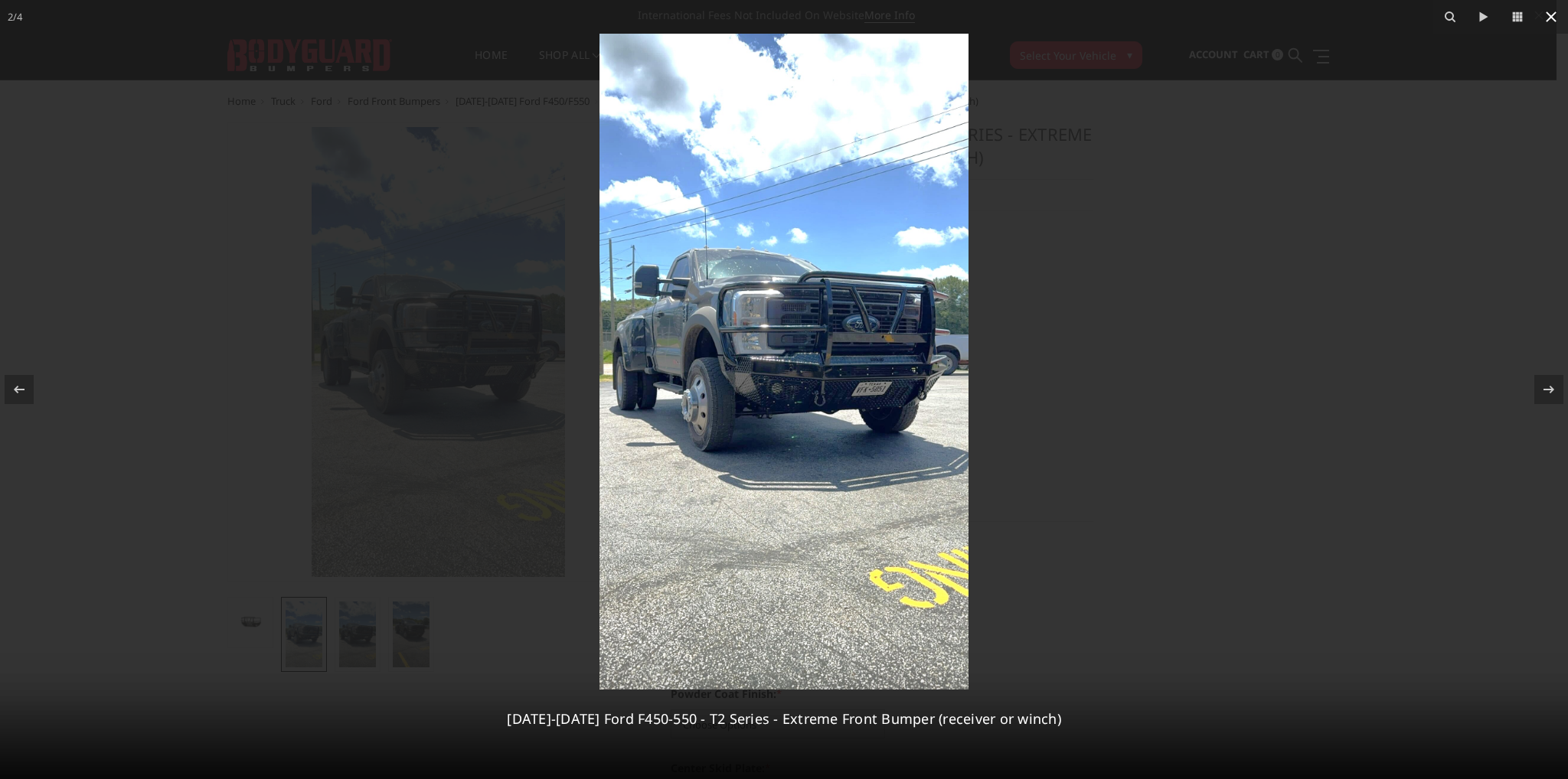
click at [1550, 18] on icon at bounding box center [1550, 16] width 10 height 10
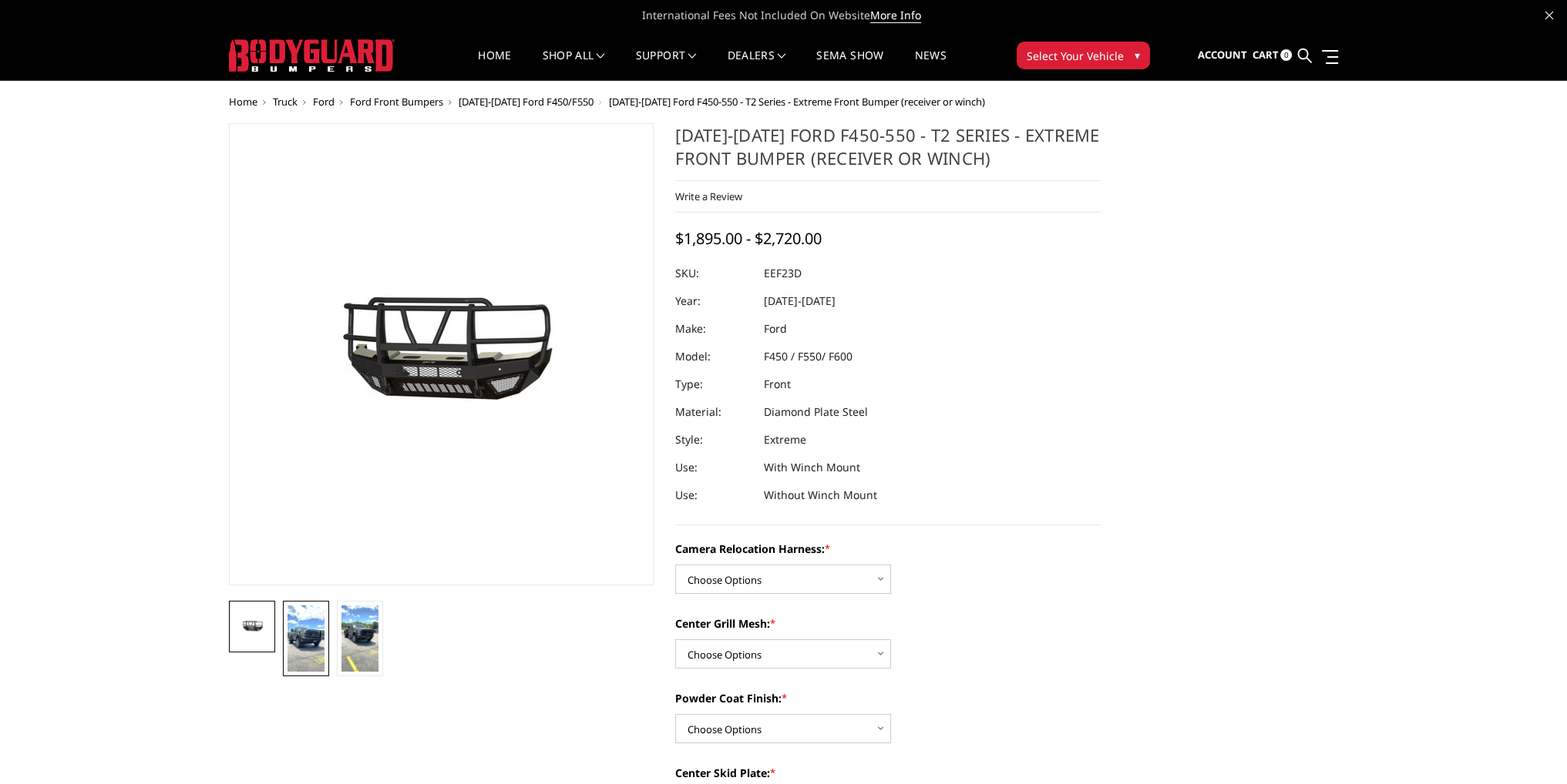
click at [310, 630] on img at bounding box center [306, 639] width 37 height 67
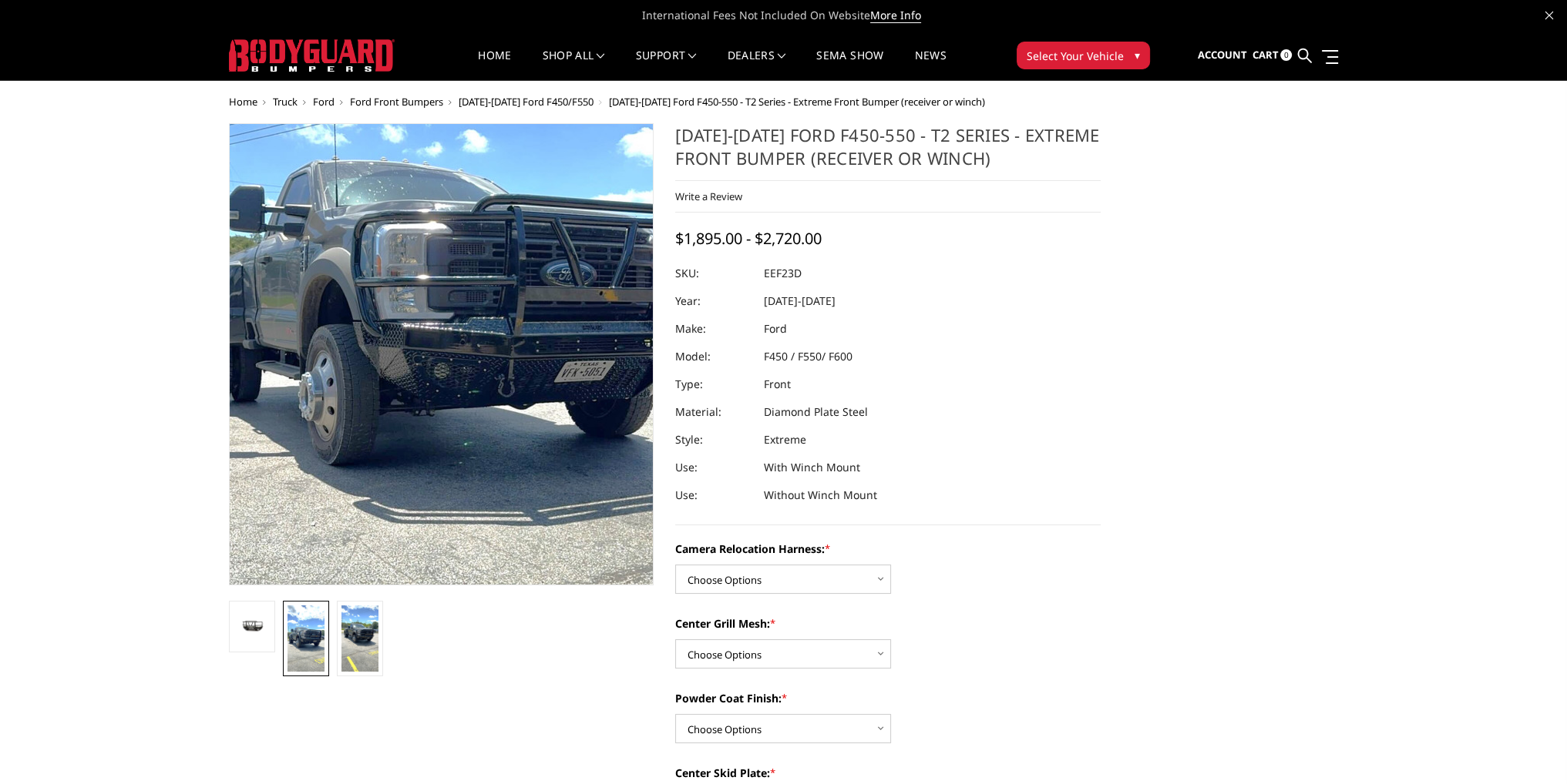
click at [409, 373] on img at bounding box center [452, 330] width 555 height 986
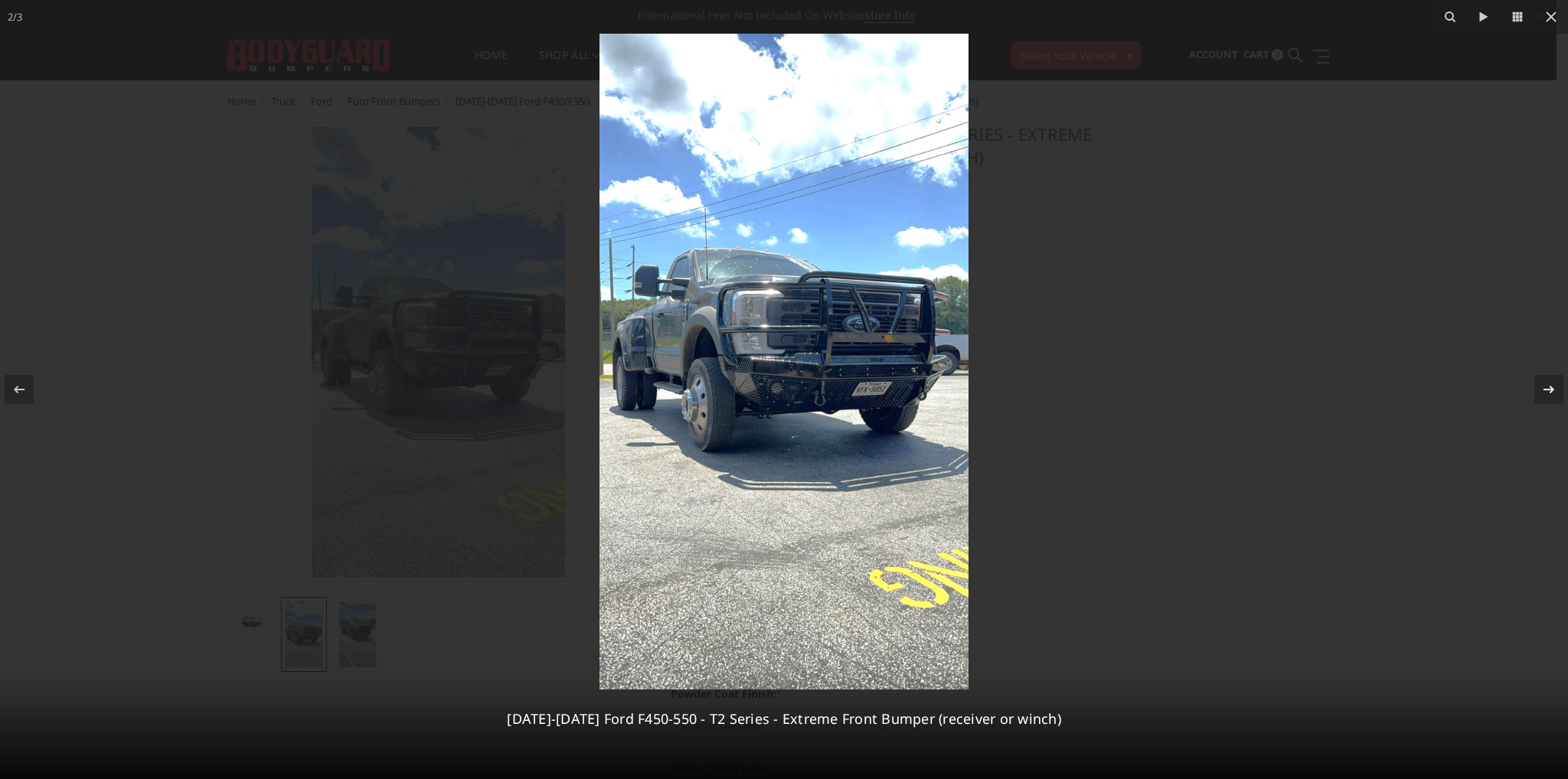
click at [1553, 389] on icon at bounding box center [1549, 390] width 10 height 8
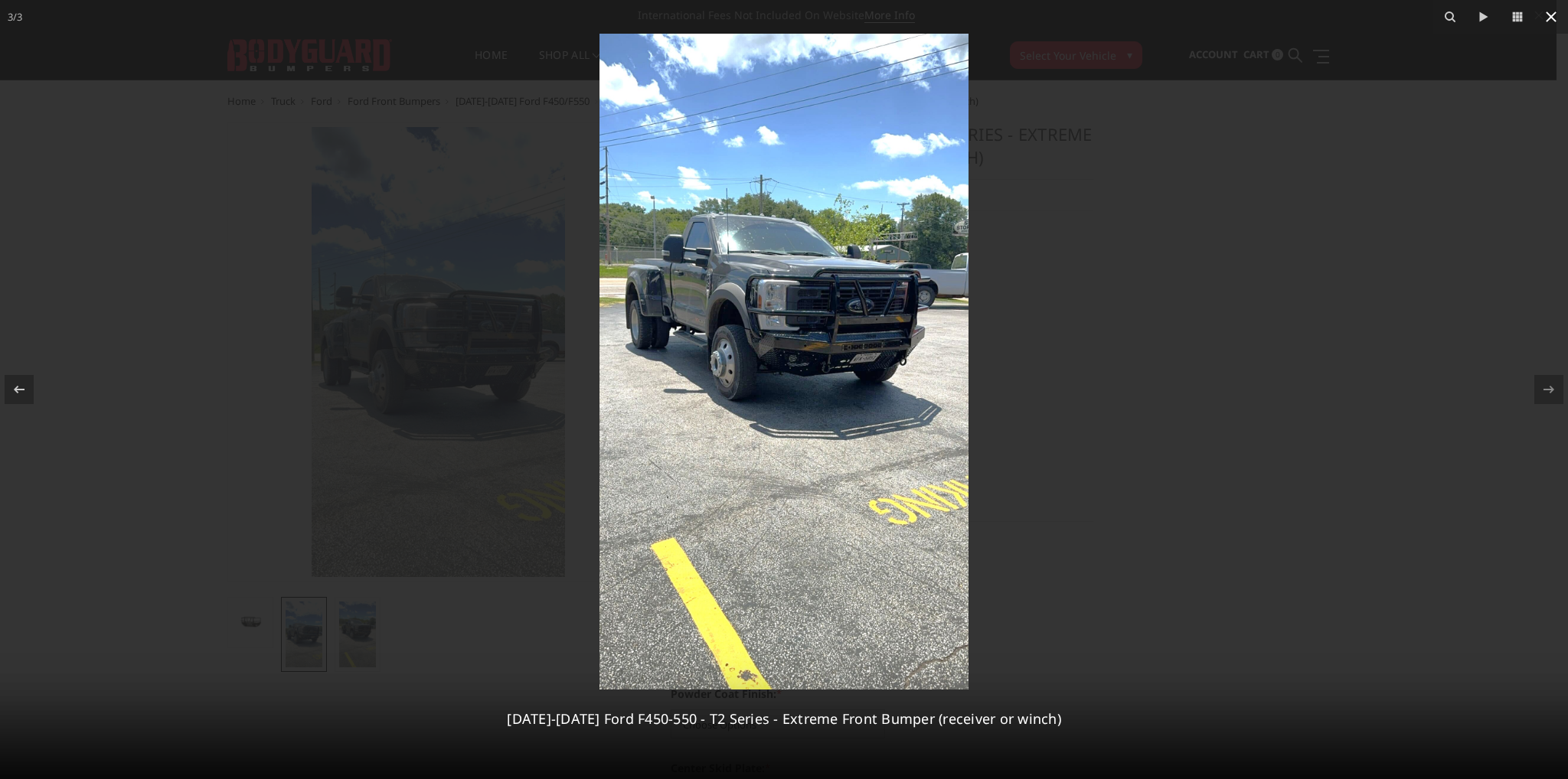
click at [1549, 18] on icon at bounding box center [1550, 16] width 10 height 10
